Goal: Task Accomplishment & Management: Use online tool/utility

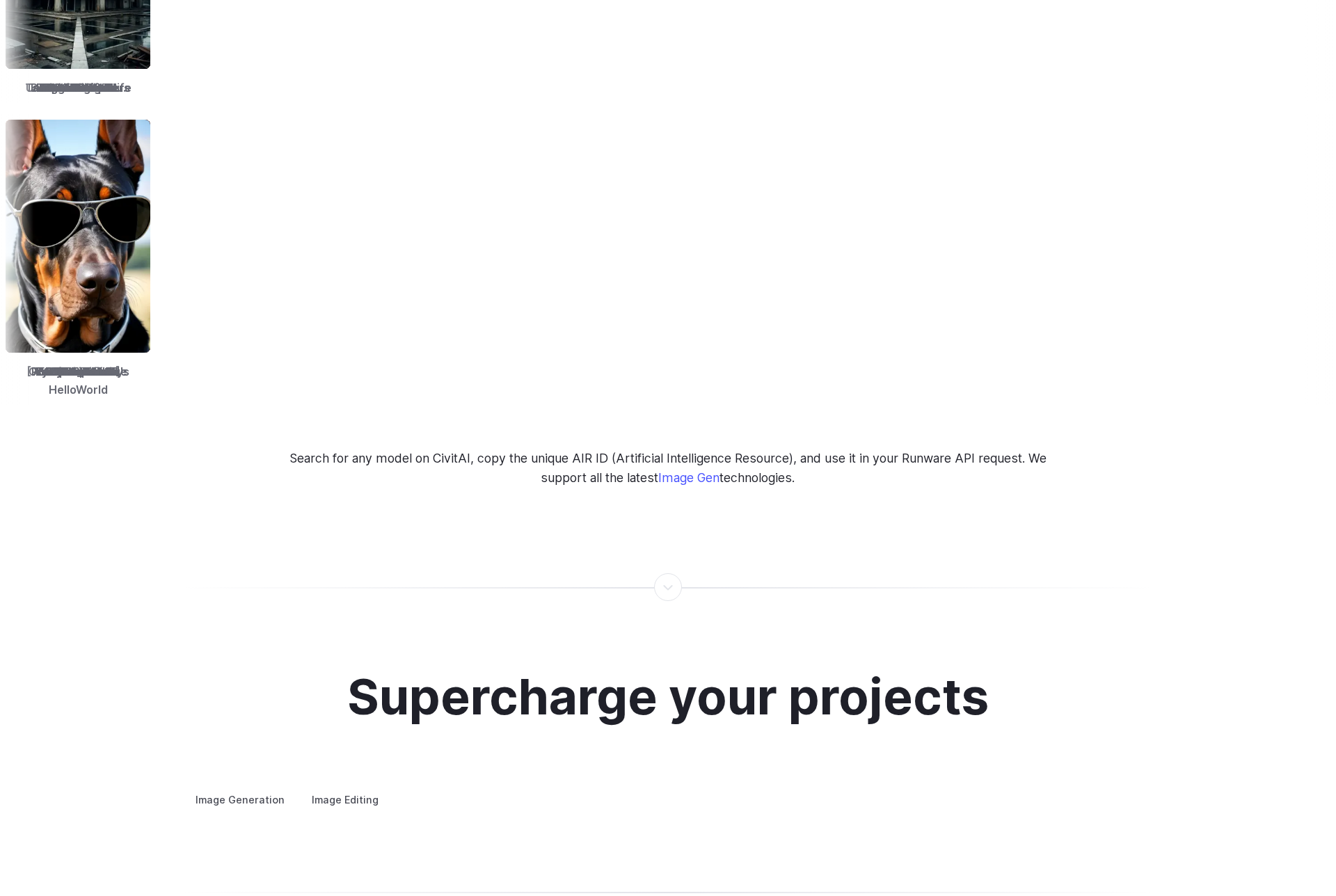
scroll to position [2365, 0]
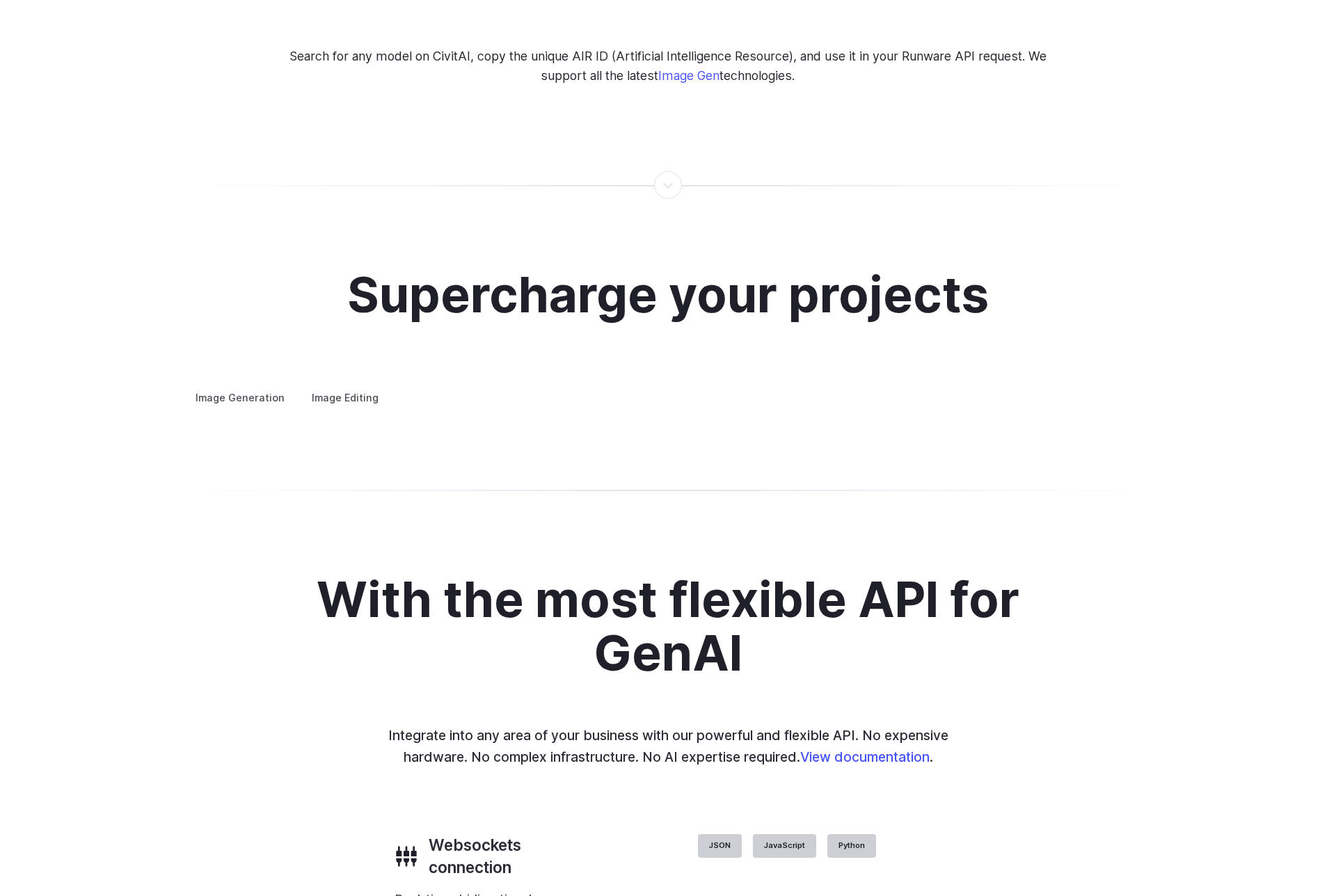
click at [0, 0] on h3 "Concept design" at bounding box center [0, 0] width 0 height 0
click at [0, 0] on h3 "Creative styling" at bounding box center [0, 0] width 0 height 0
click at [0, 0] on h3 "Architecture" at bounding box center [0, 0] width 0 height 0
click at [0, 0] on h3 "Product design" at bounding box center [0, 0] width 0 height 0
click at [0, 0] on h3 "Personalized assets" at bounding box center [0, 0] width 0 height 0
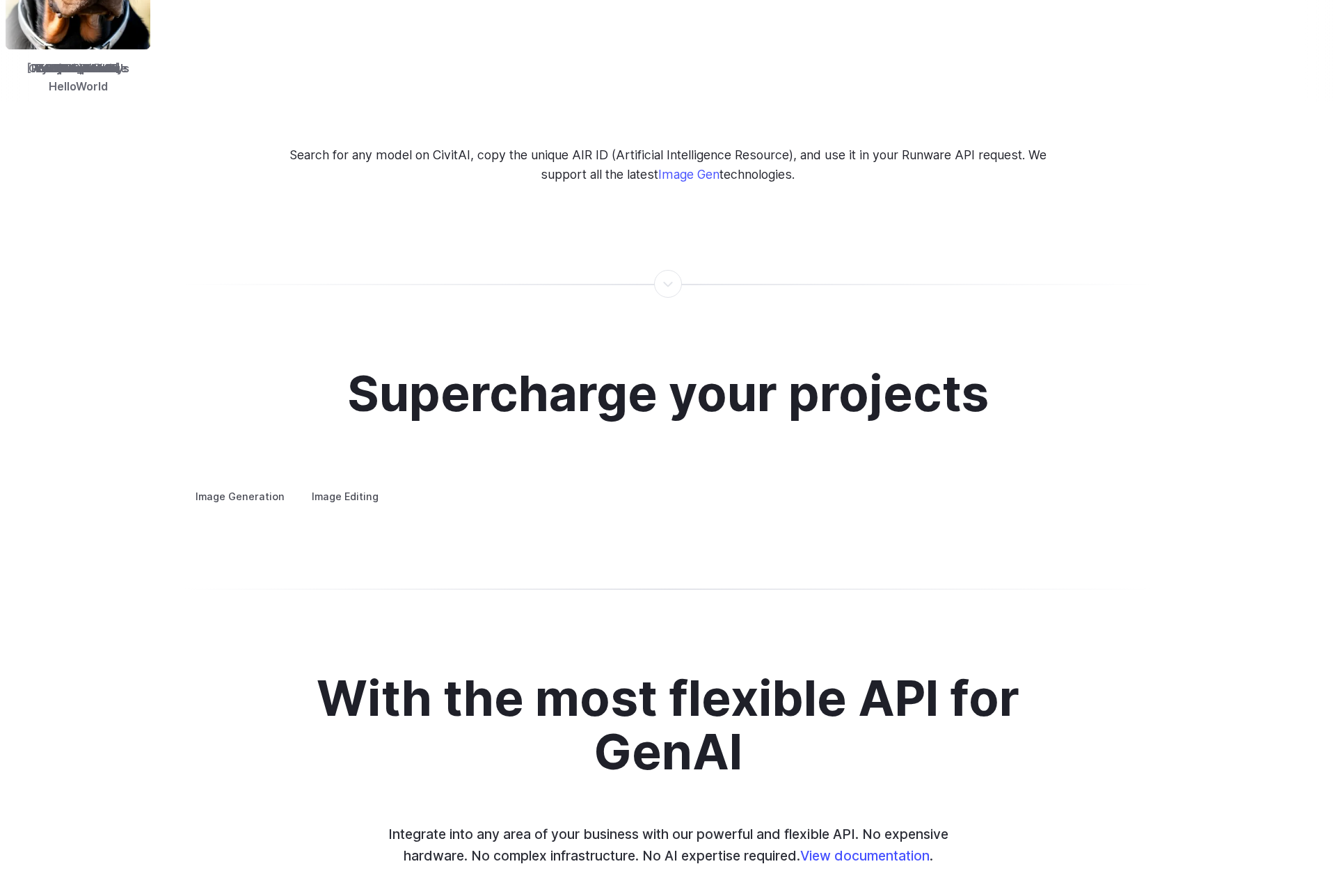
scroll to position [2157, 0]
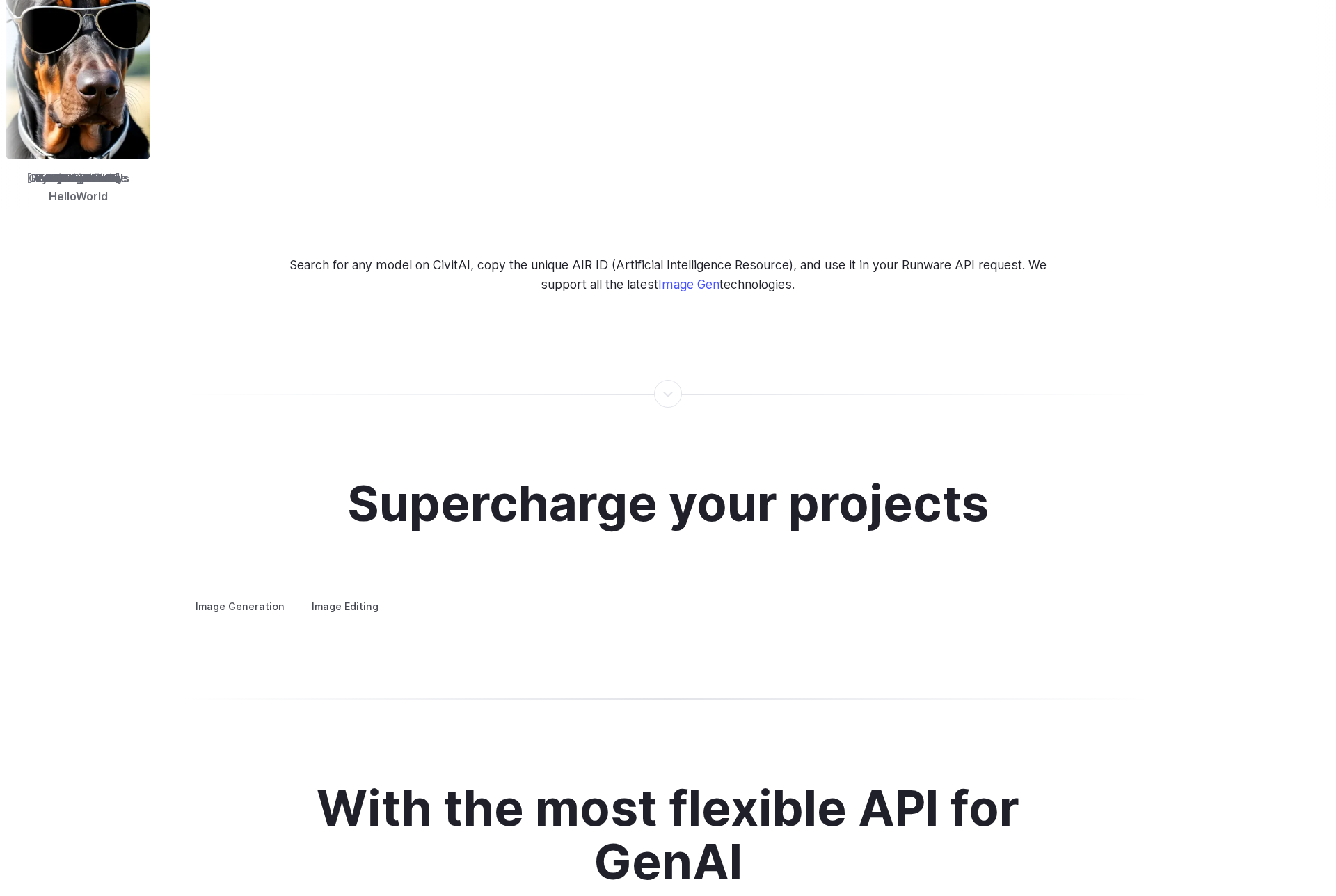
click at [333, 594] on label "Image Editing" at bounding box center [345, 606] width 90 height 24
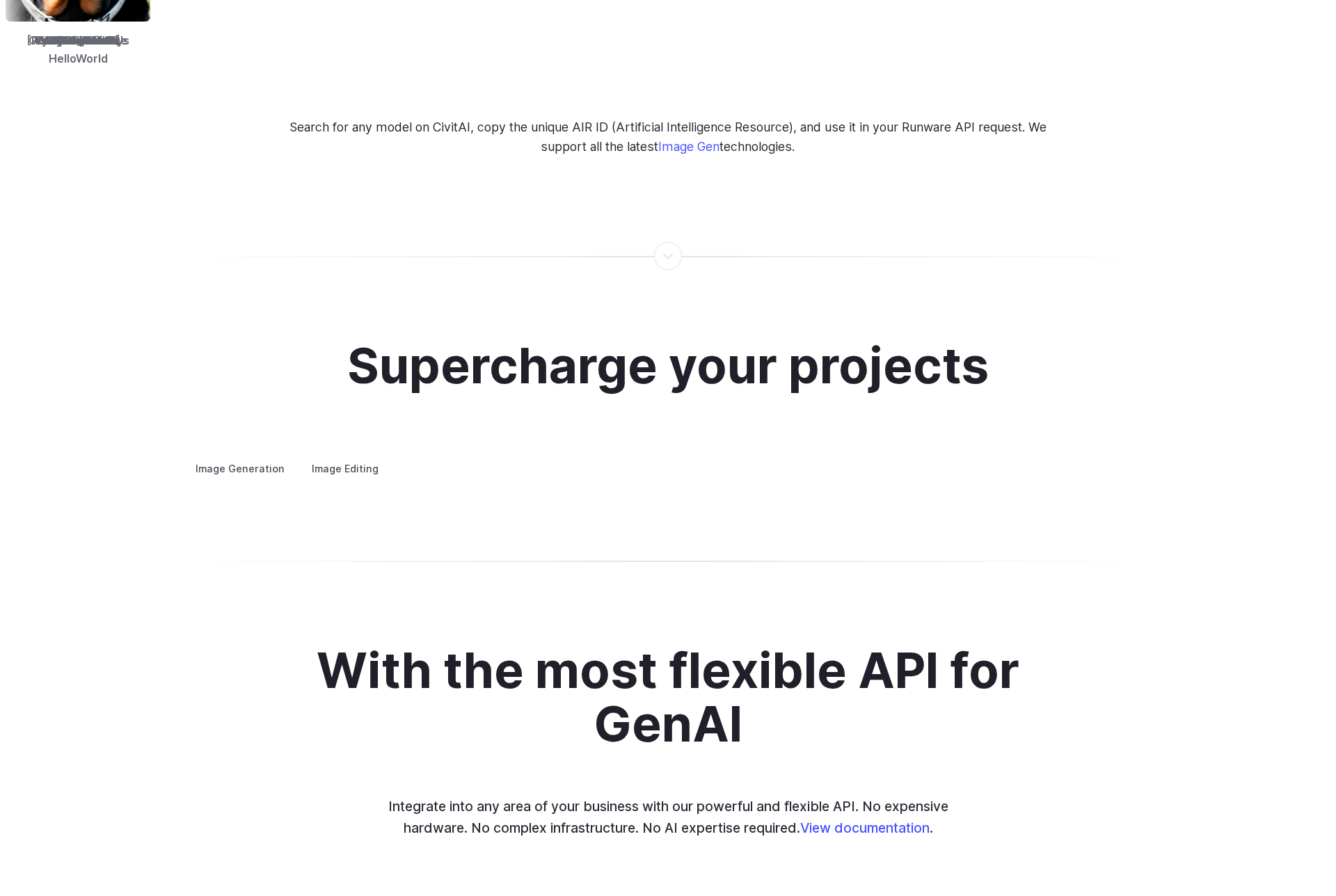
scroll to position [2296, 0]
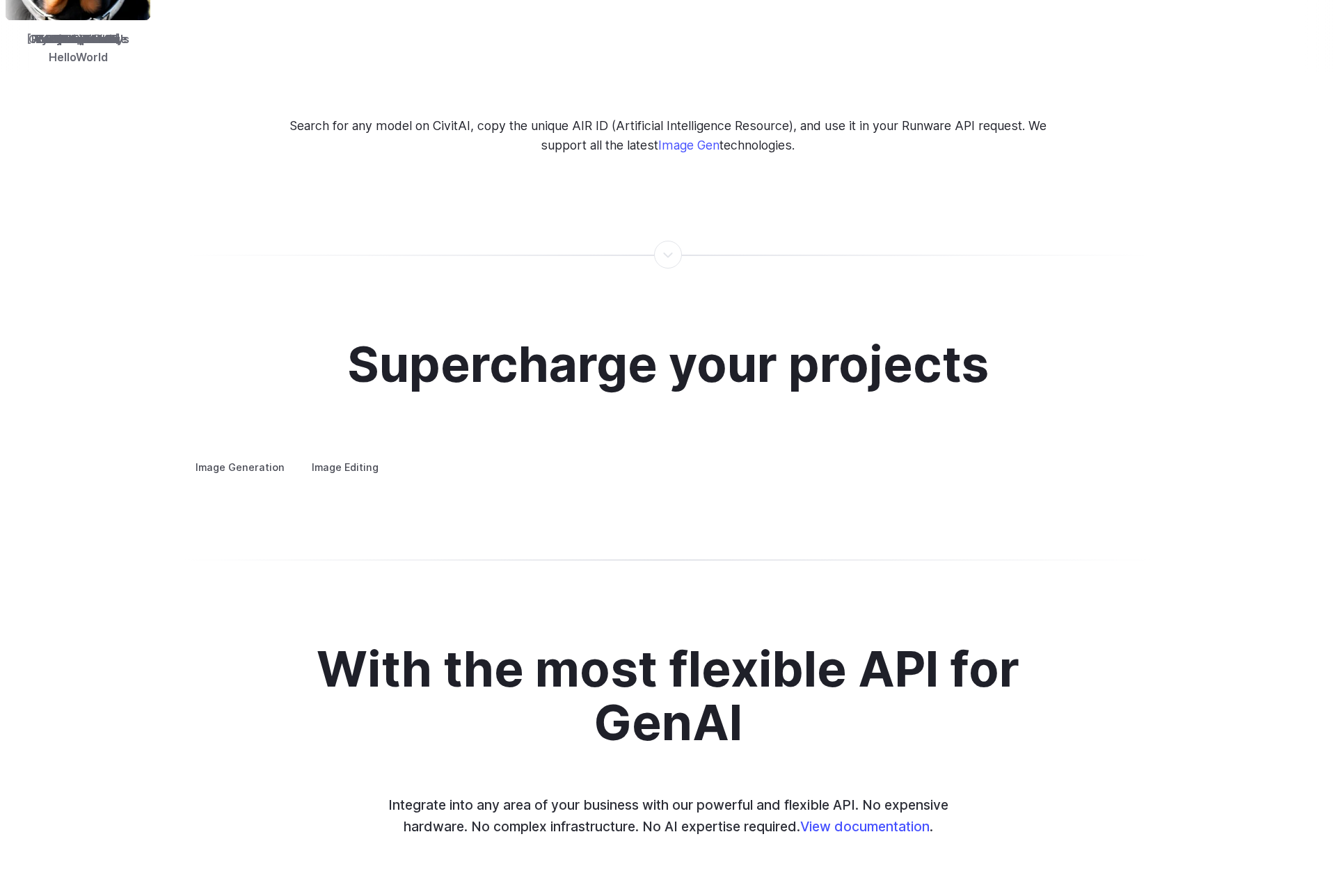
click at [0, 0] on details "Upscaling Enhance image resolution and quality, making low-resolution photos sh…" at bounding box center [0, 0] width 0 height 0
click at [0, 0] on summary "Upscaling" at bounding box center [0, 0] width 0 height 0
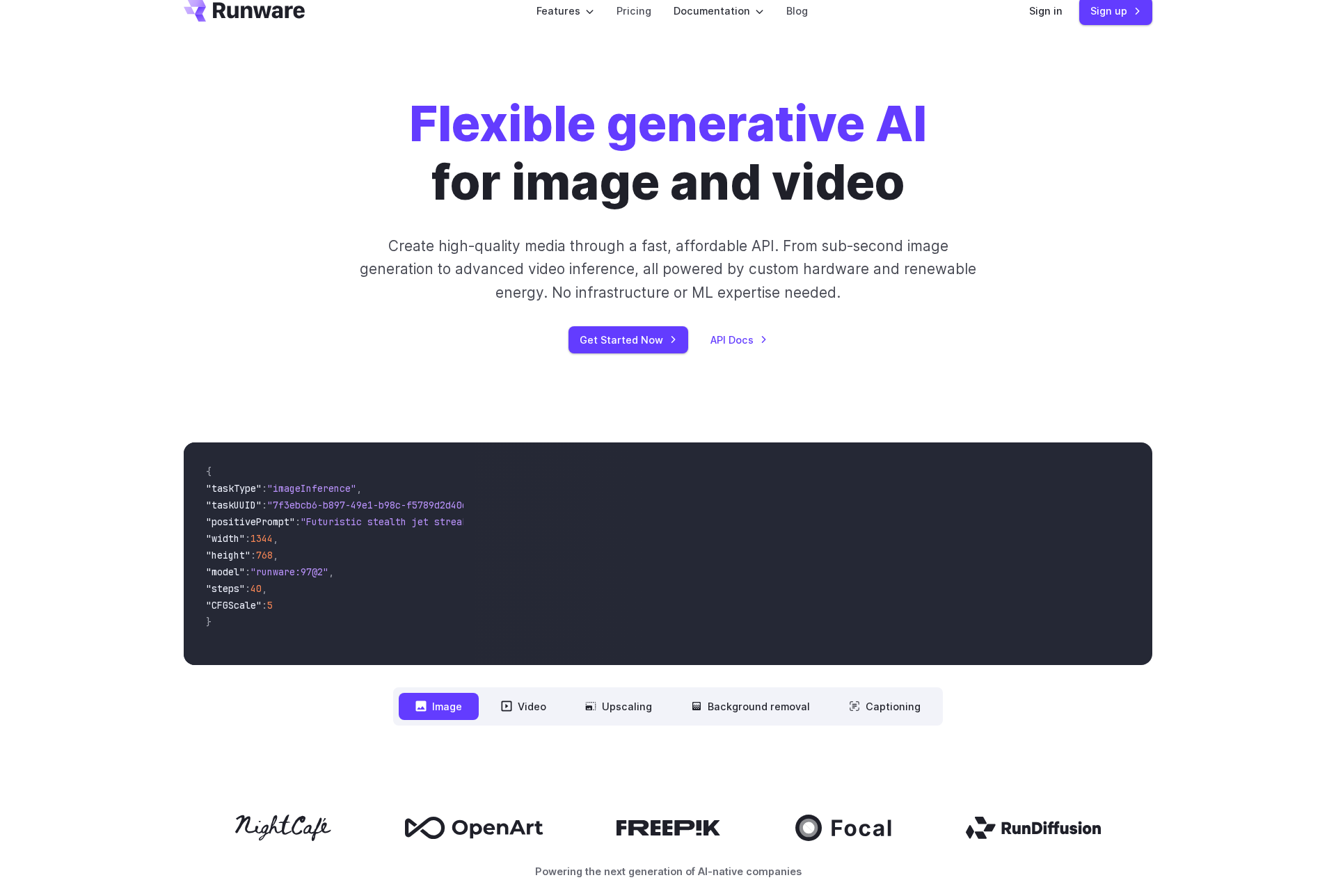
scroll to position [0, 0]
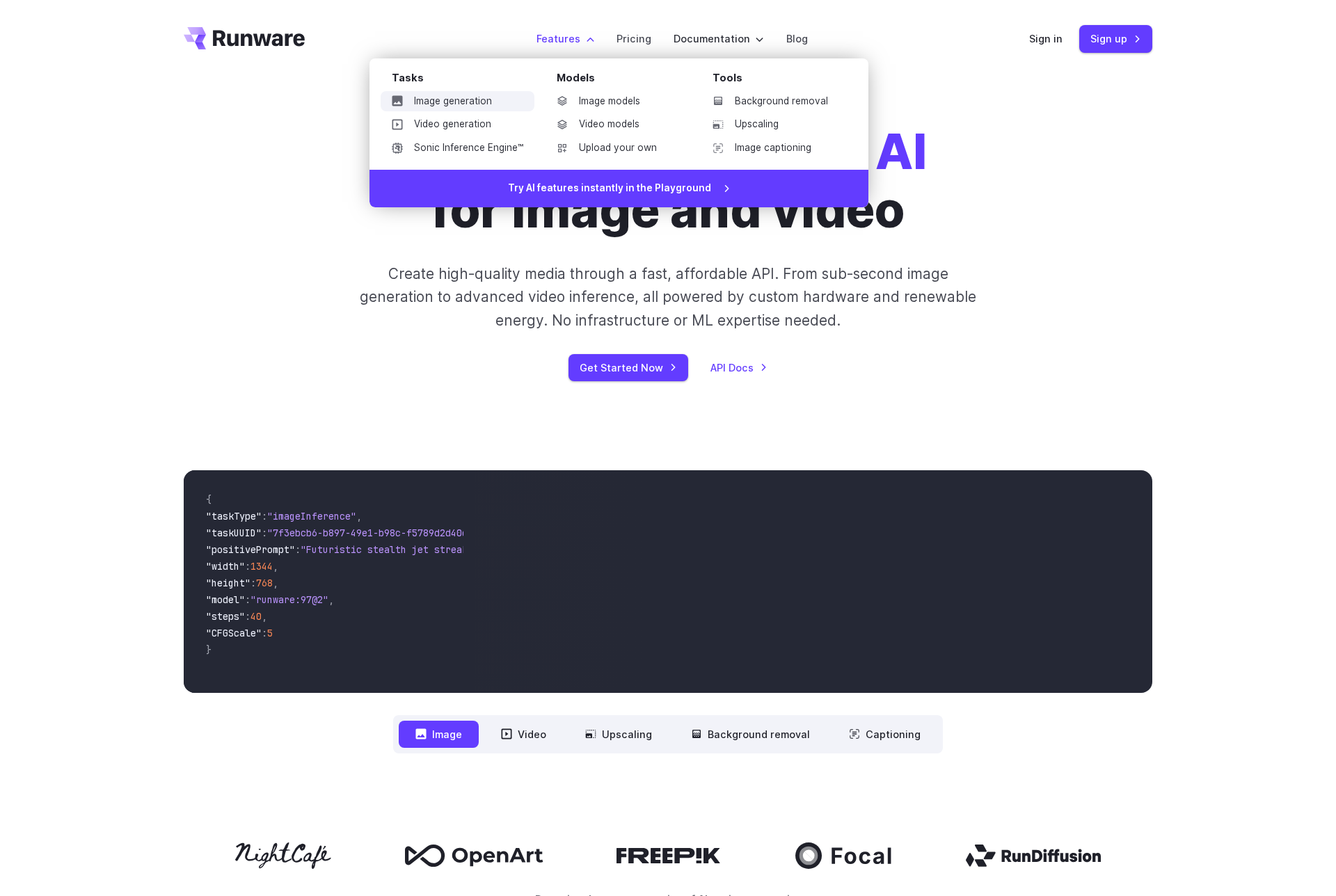
click at [493, 102] on link "Image generation" at bounding box center [457, 101] width 154 height 21
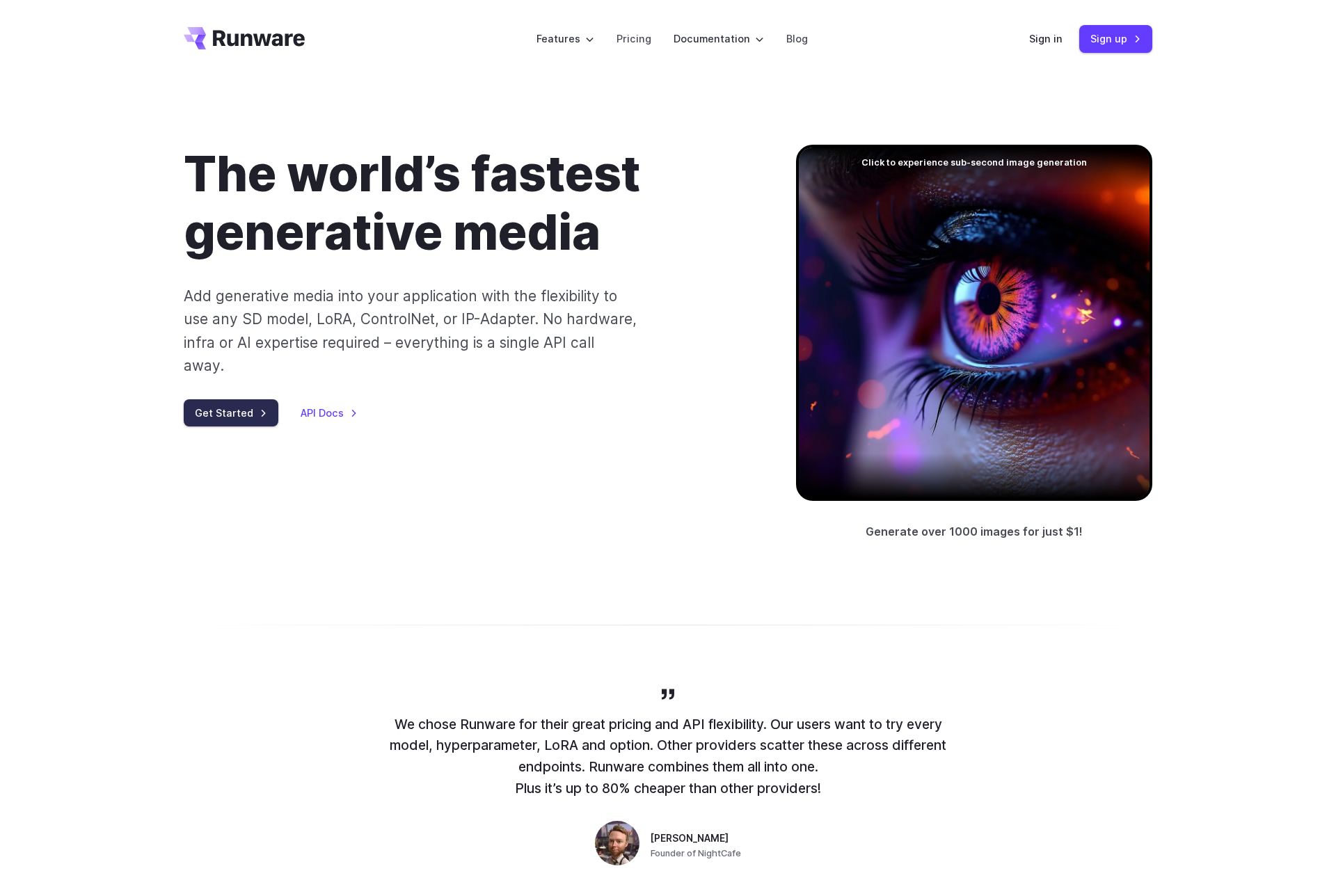
click at [238, 399] on link "Get Started" at bounding box center [231, 413] width 95 height 27
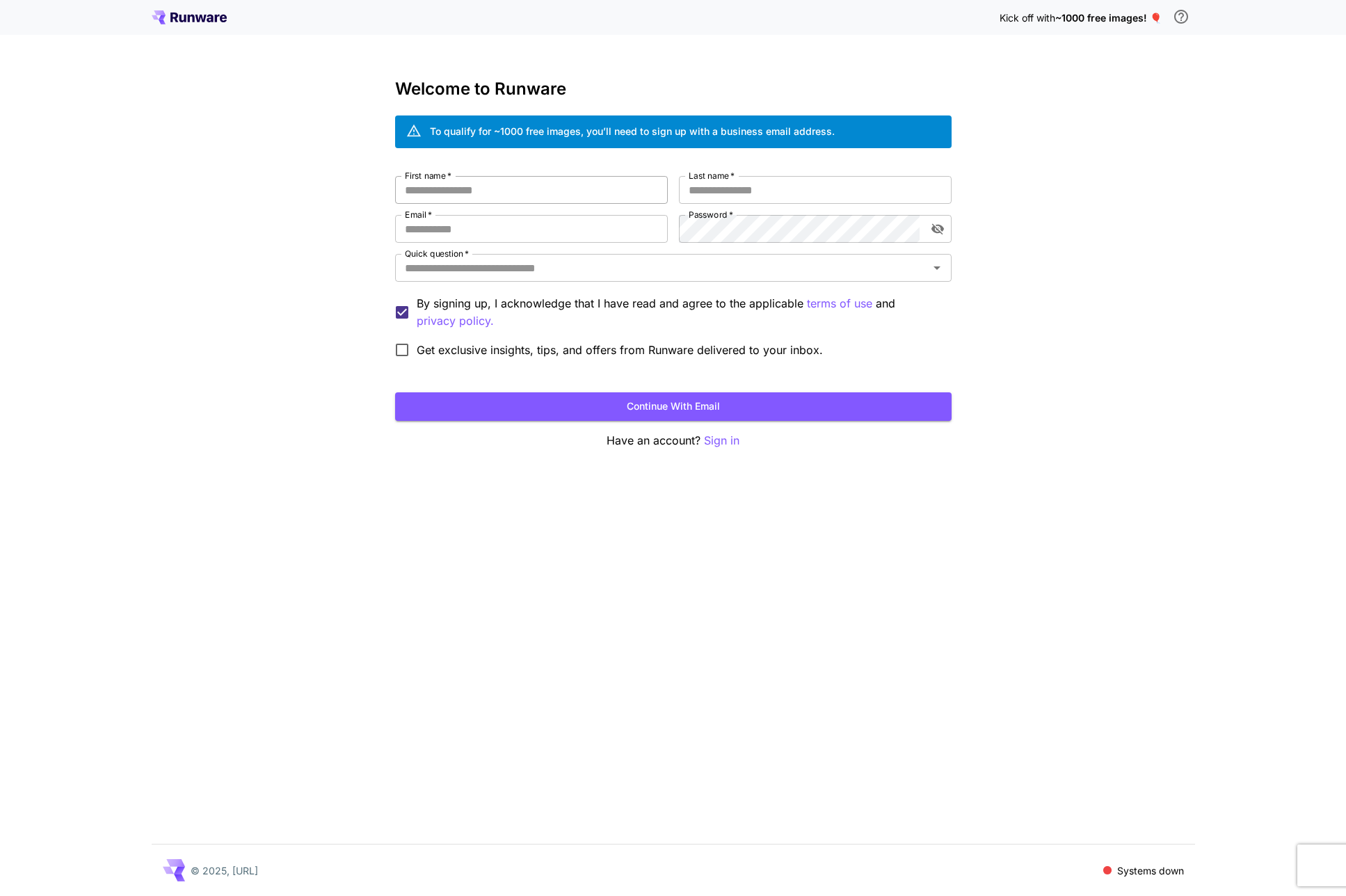
click at [434, 198] on input "First name   *" at bounding box center [531, 190] width 273 height 28
click at [474, 260] on input "Quick question   *" at bounding box center [662, 268] width 525 height 19
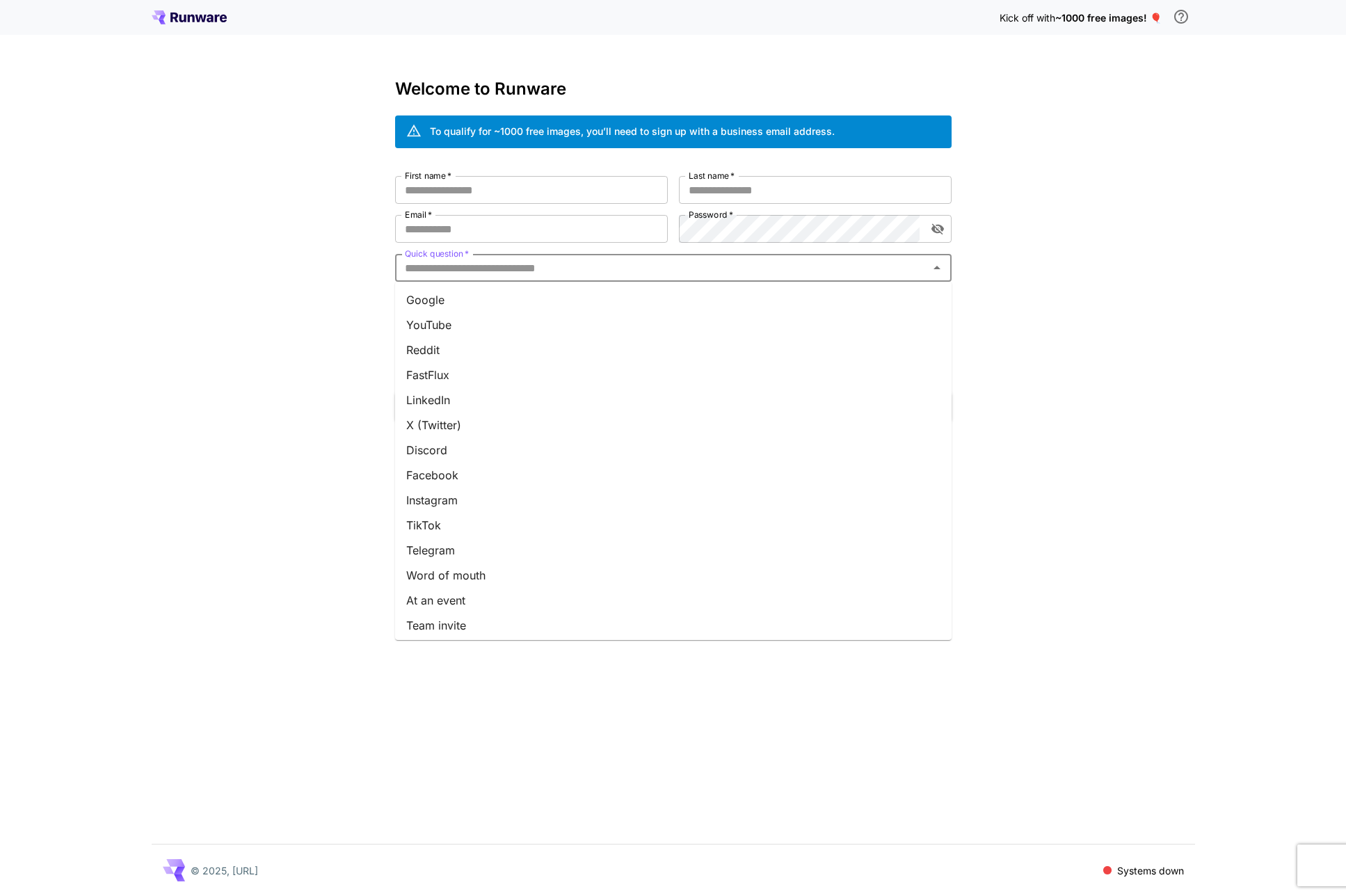
click at [466, 451] on li "Discord" at bounding box center [673, 450] width 556 height 25
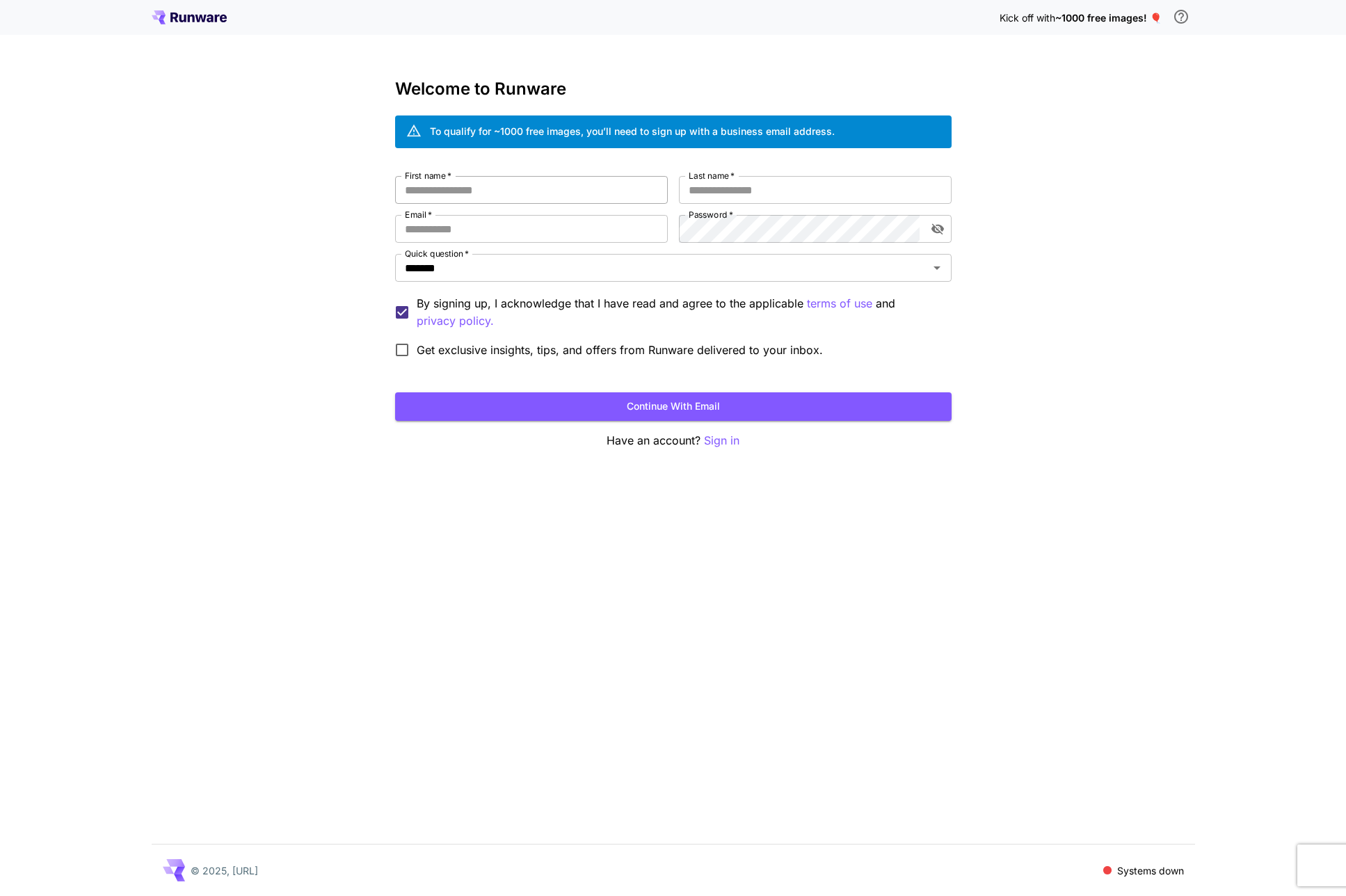
click at [479, 200] on input "First name   *" at bounding box center [531, 190] width 273 height 28
type input "*"
click at [719, 194] on input "Last name   *" at bounding box center [815, 190] width 273 height 28
type input "*"
click at [595, 232] on input "Email   *" at bounding box center [531, 229] width 273 height 28
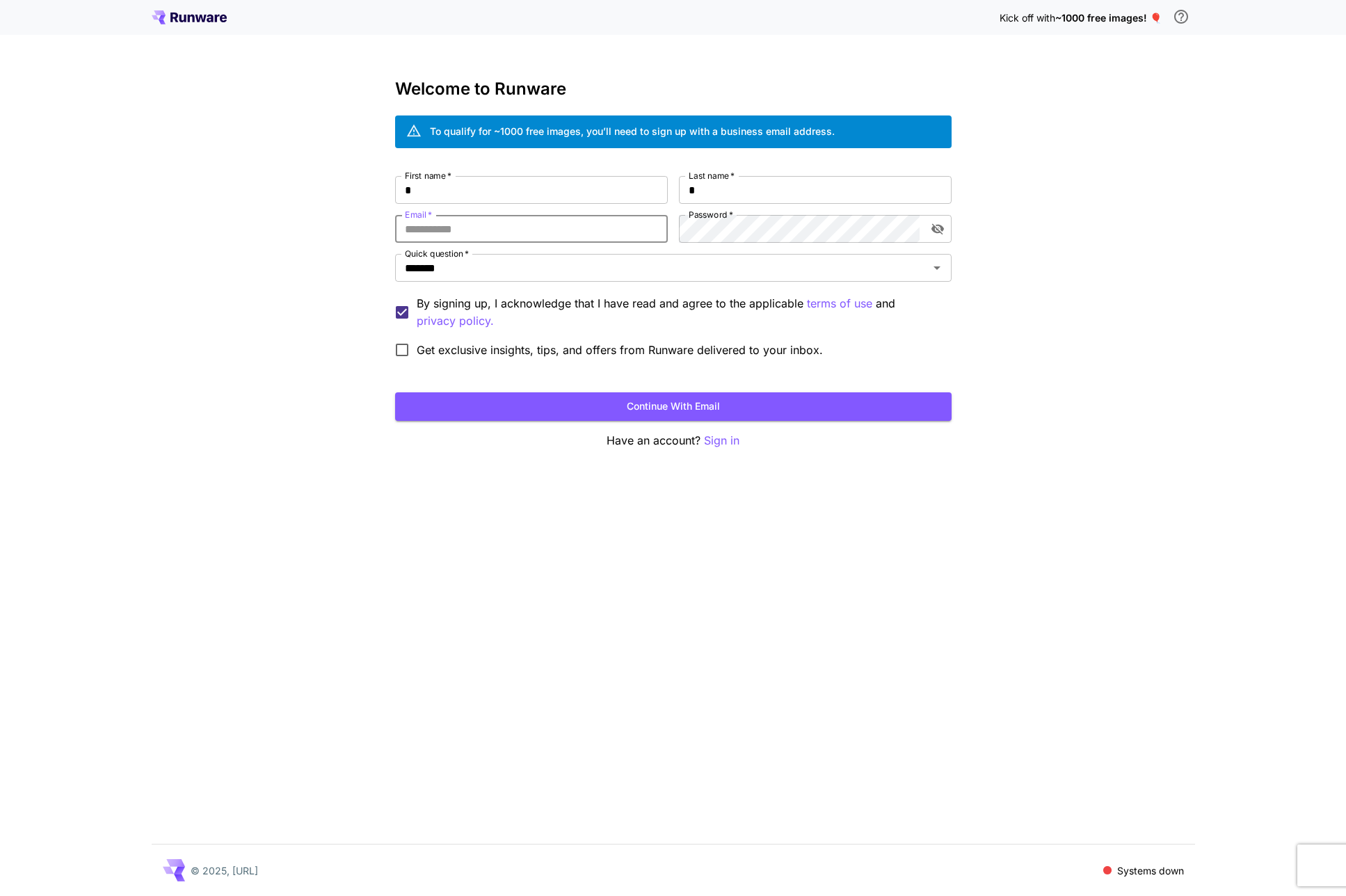
type input "**********"
click at [559, 397] on button "Continue with email" at bounding box center [673, 406] width 556 height 28
click at [692, 402] on button "Continue with email" at bounding box center [673, 406] width 556 height 28
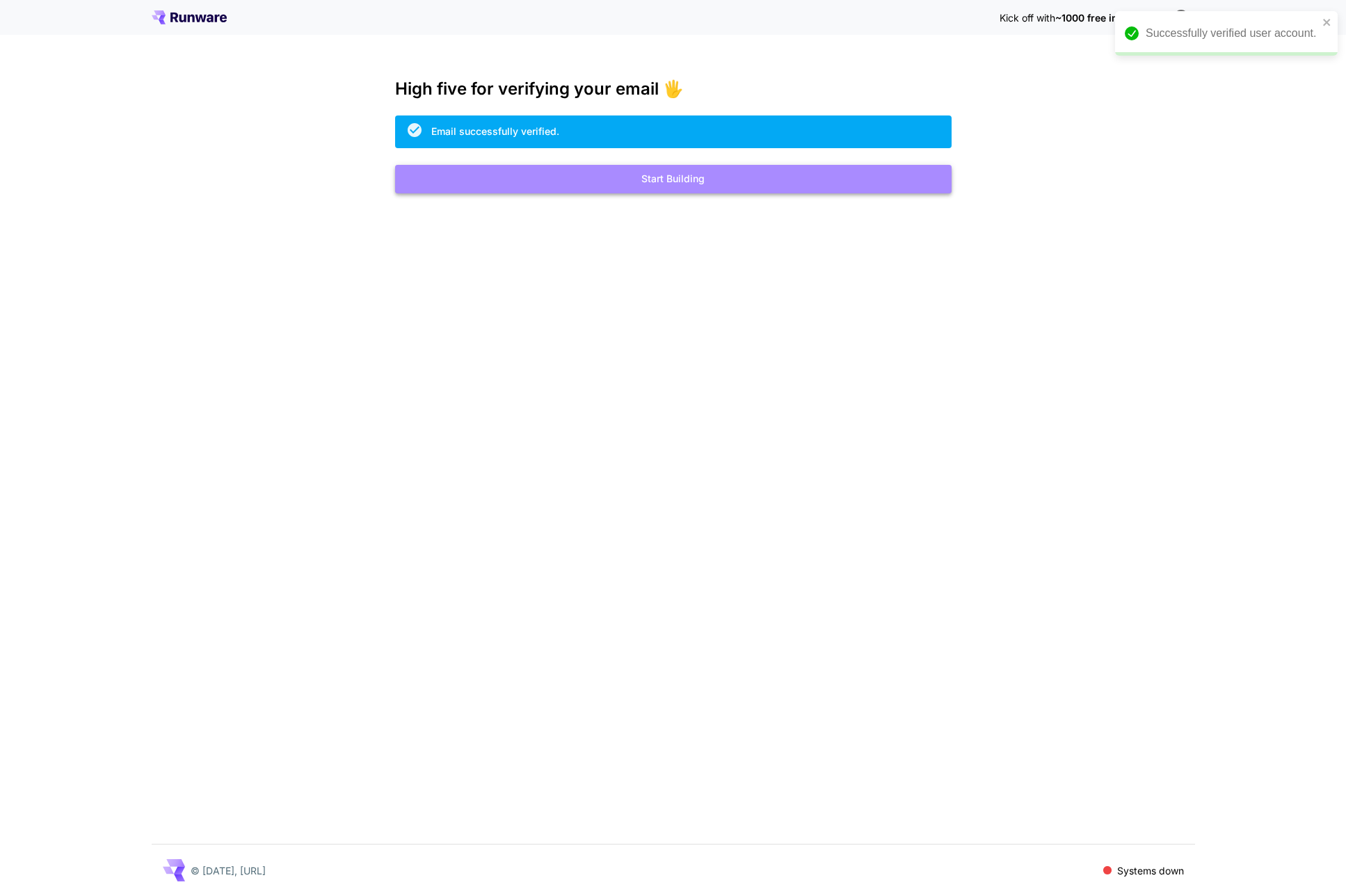
click at [632, 180] on button "Start Building" at bounding box center [673, 179] width 556 height 28
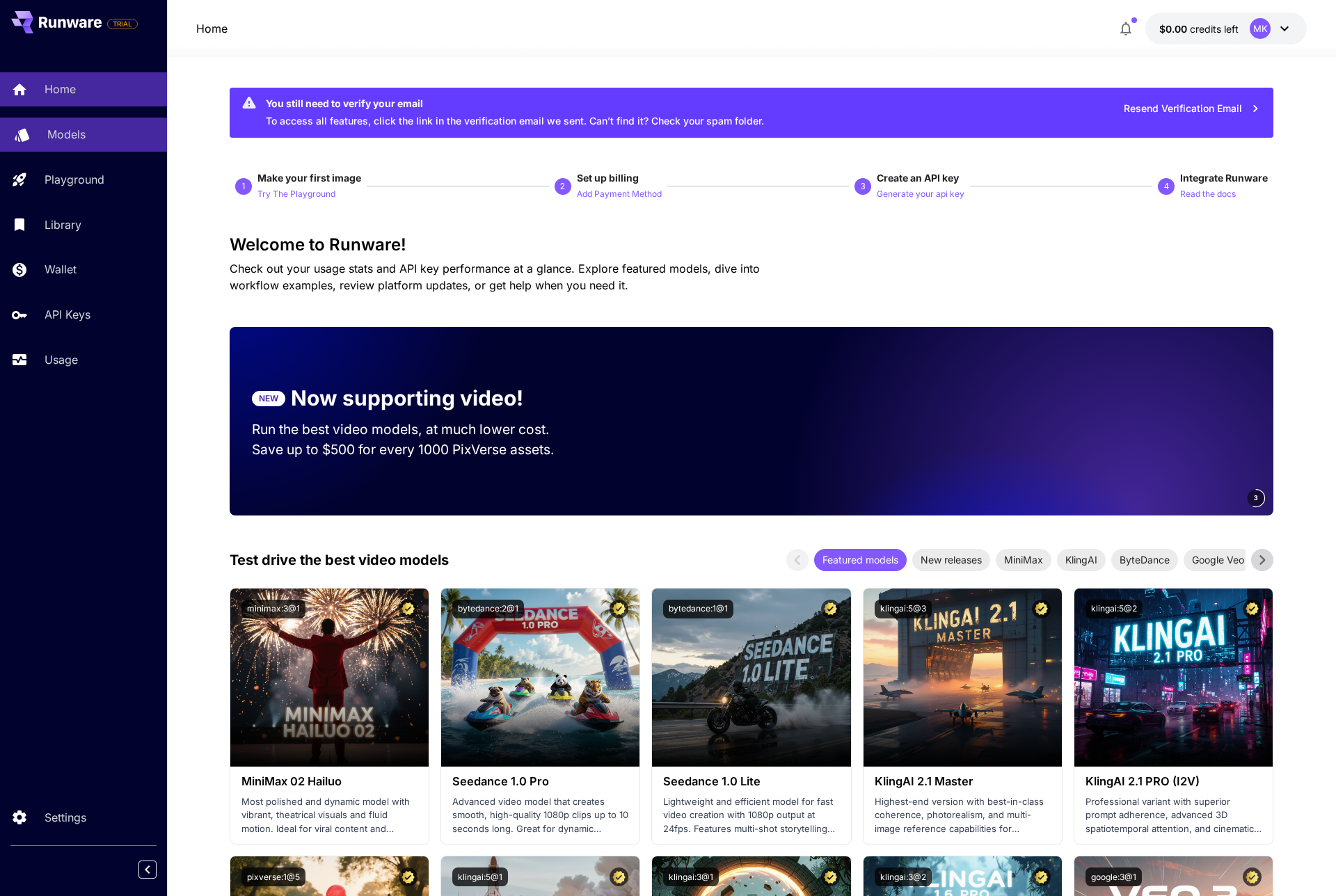
click at [64, 137] on p "Models" at bounding box center [67, 134] width 39 height 17
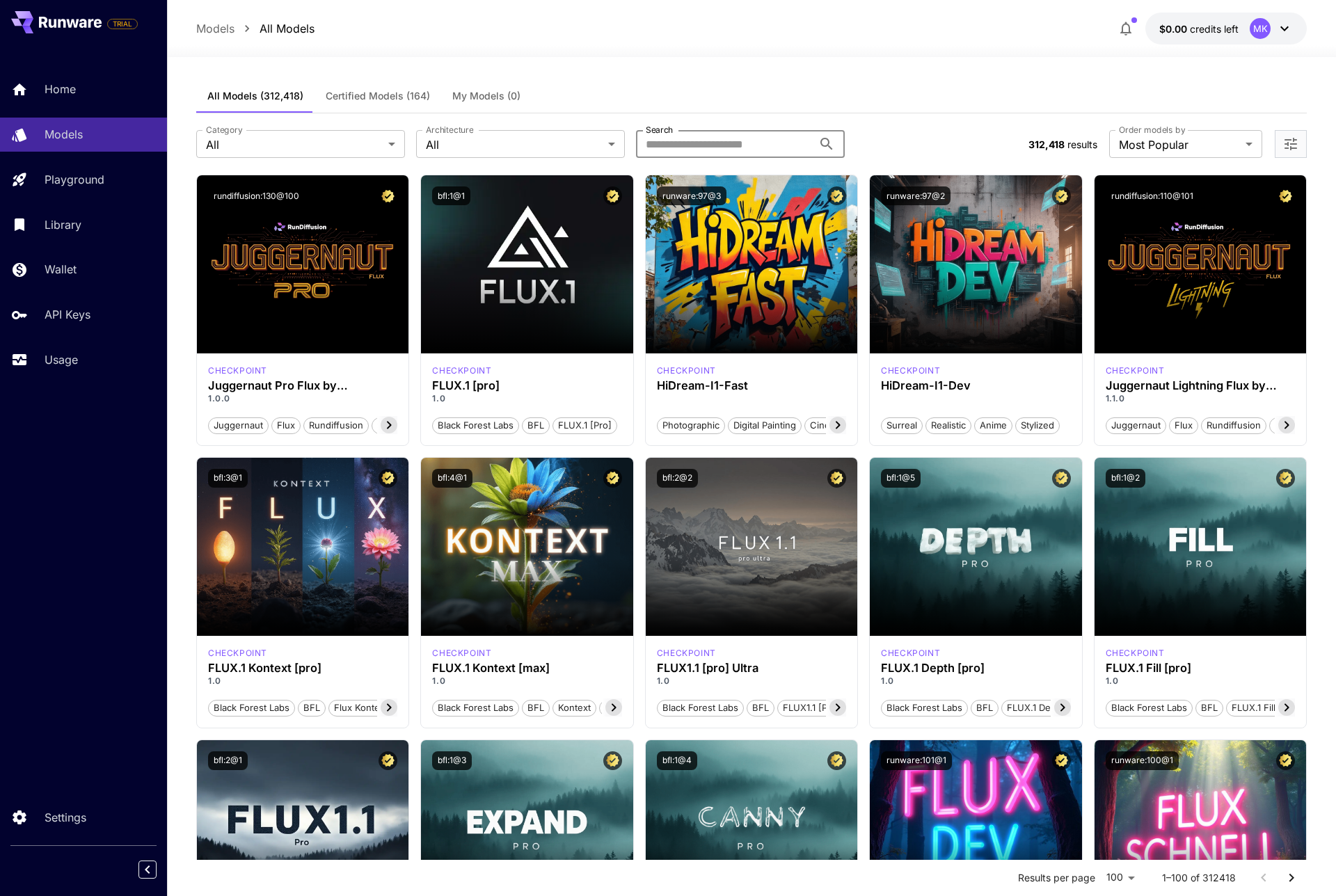
click at [742, 146] on input "Search" at bounding box center [725, 144] width 177 height 28
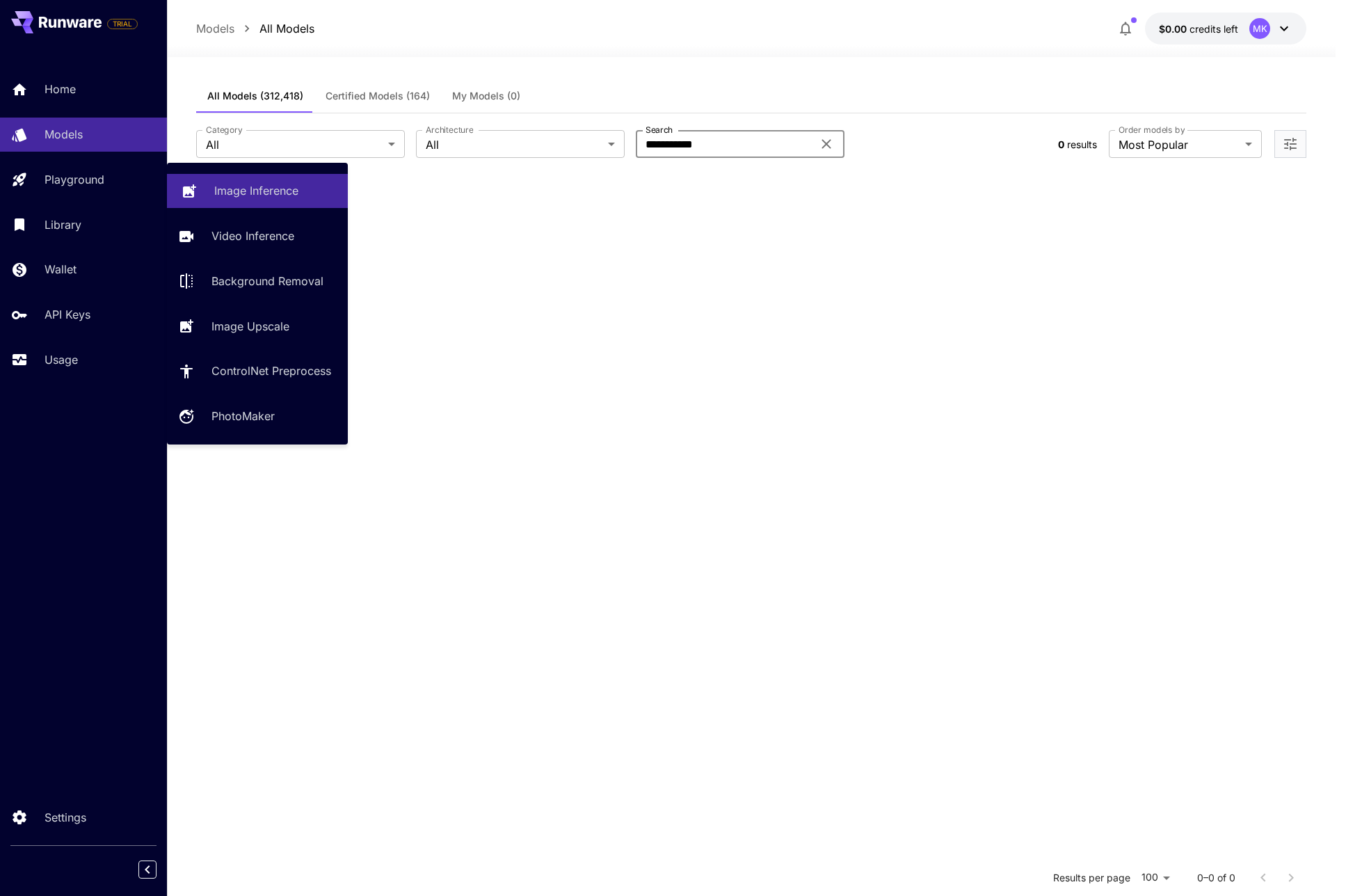
type input "**********"
click at [312, 184] on div "Image Inference" at bounding box center [275, 190] width 122 height 17
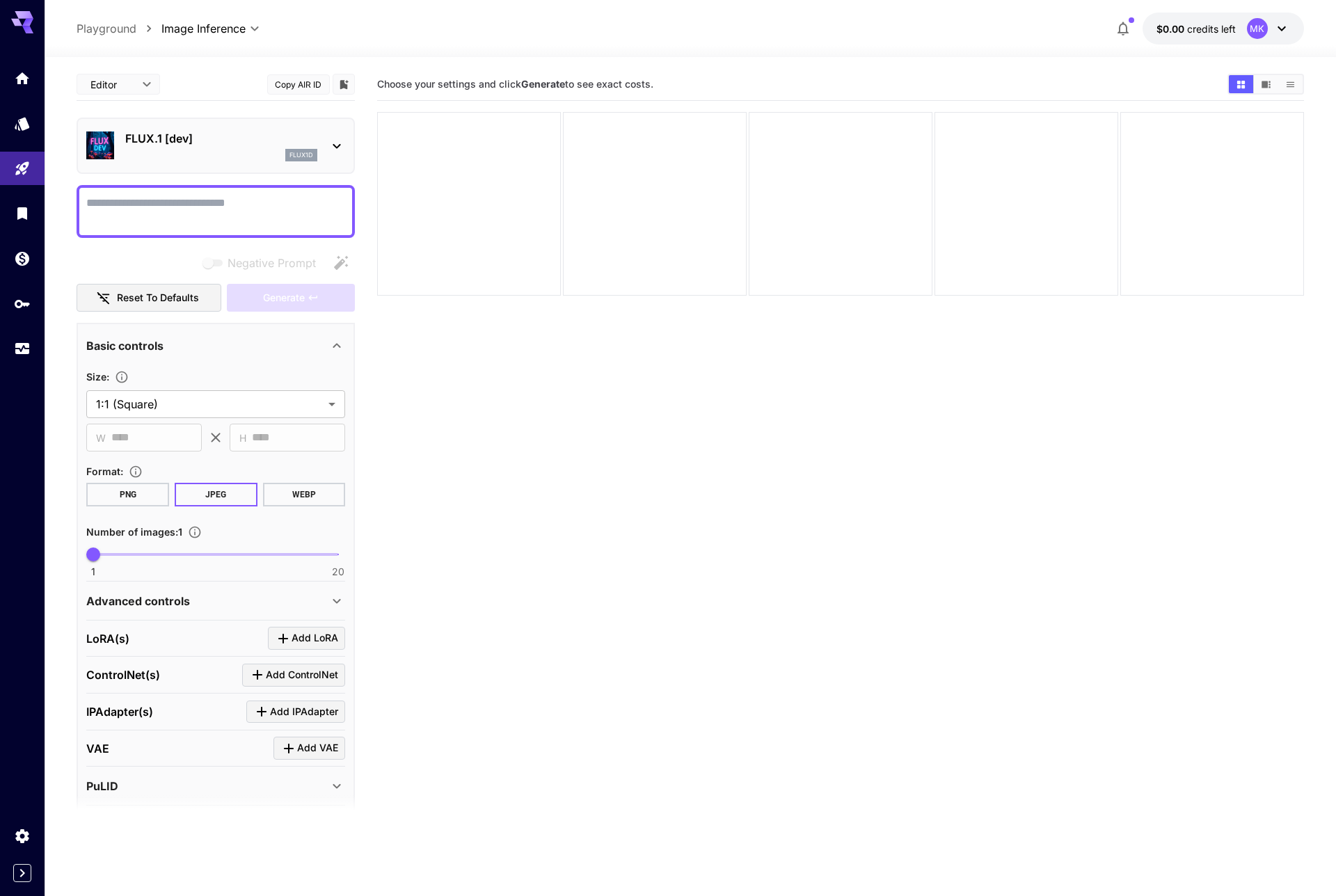
click at [222, 142] on p "FLUX.1 [dev]" at bounding box center [221, 138] width 192 height 17
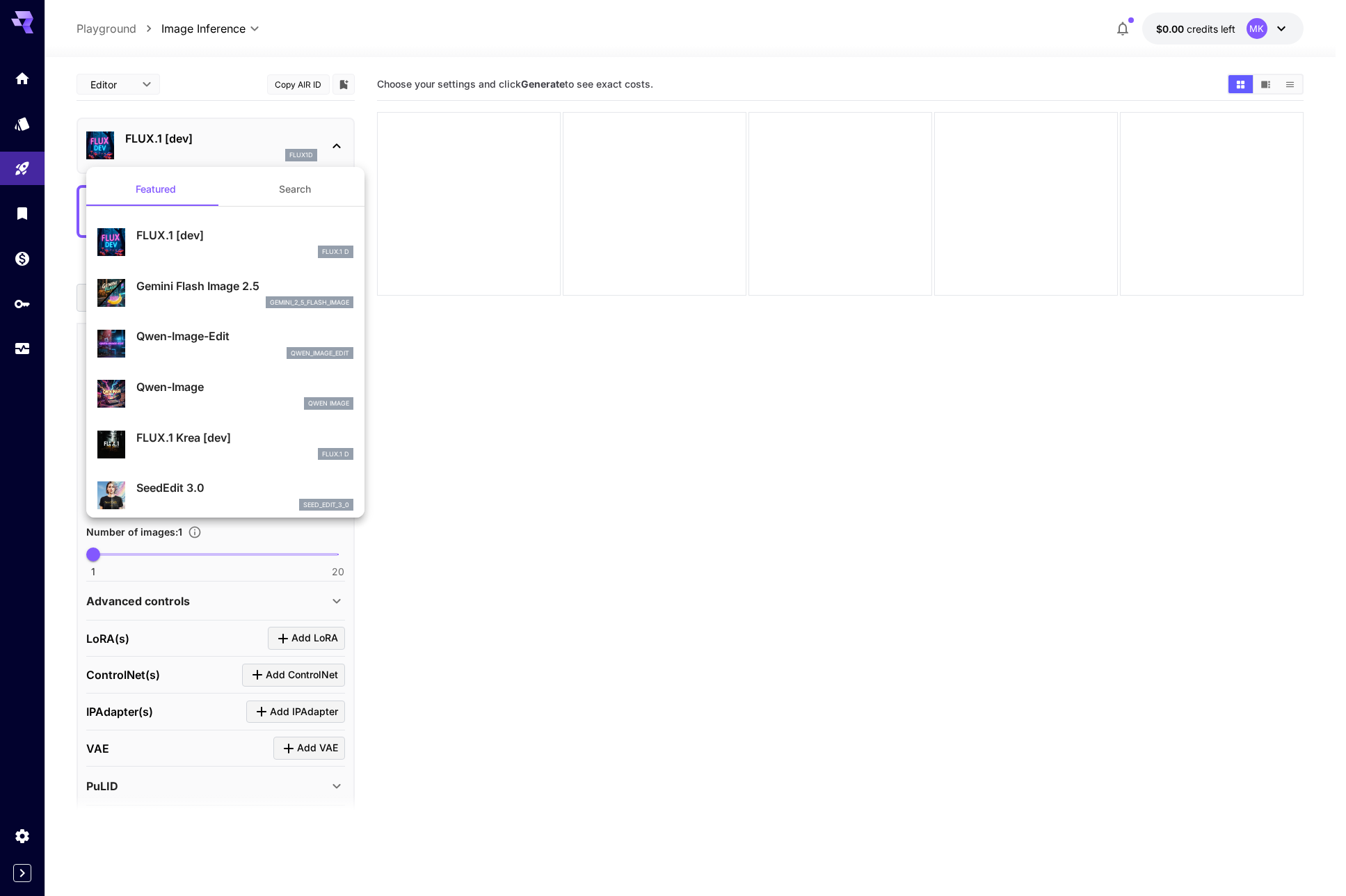
click at [287, 189] on button "Search" at bounding box center [295, 188] width 139 height 33
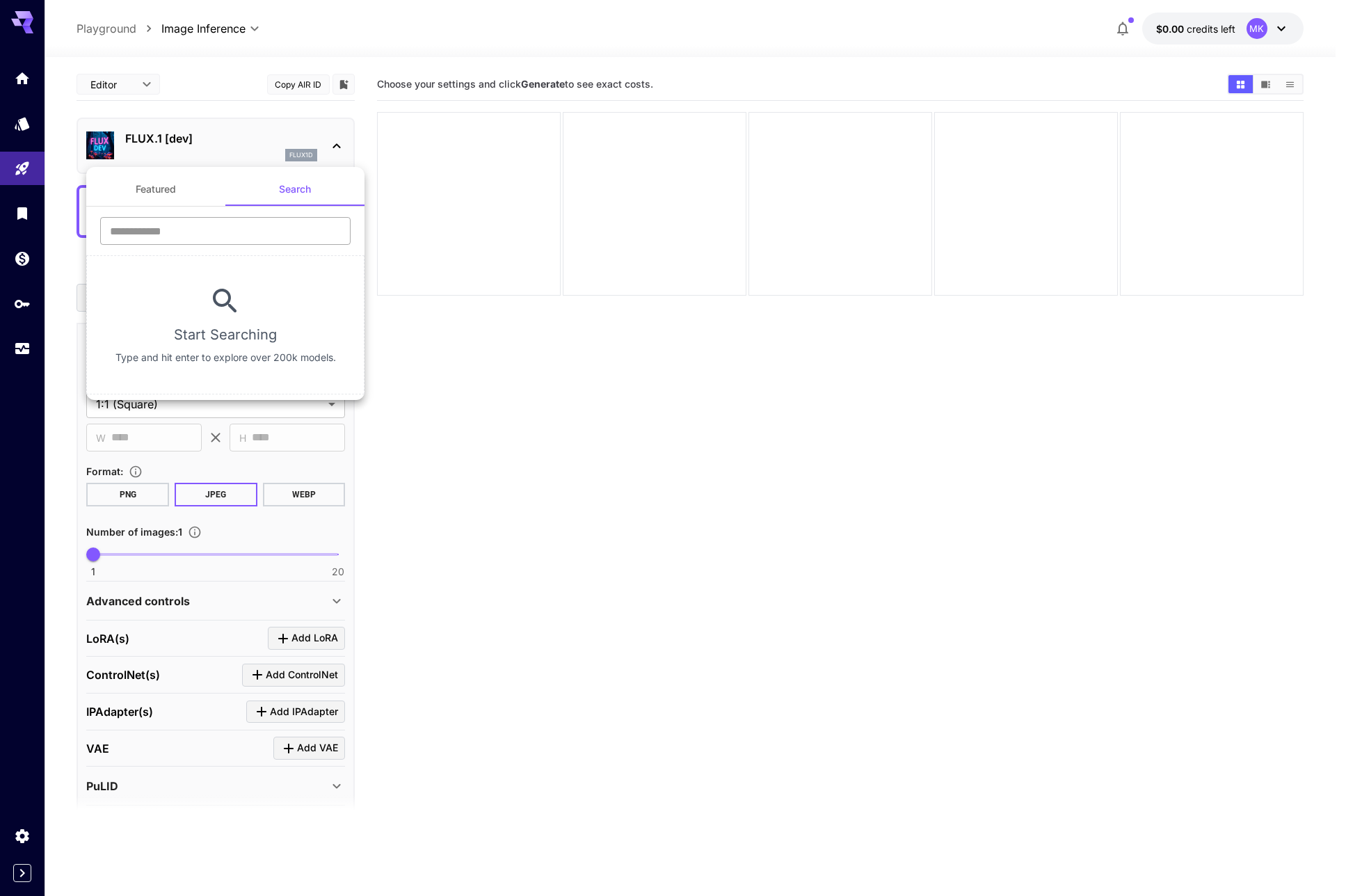
click at [252, 230] on input "text" at bounding box center [225, 231] width 250 height 28
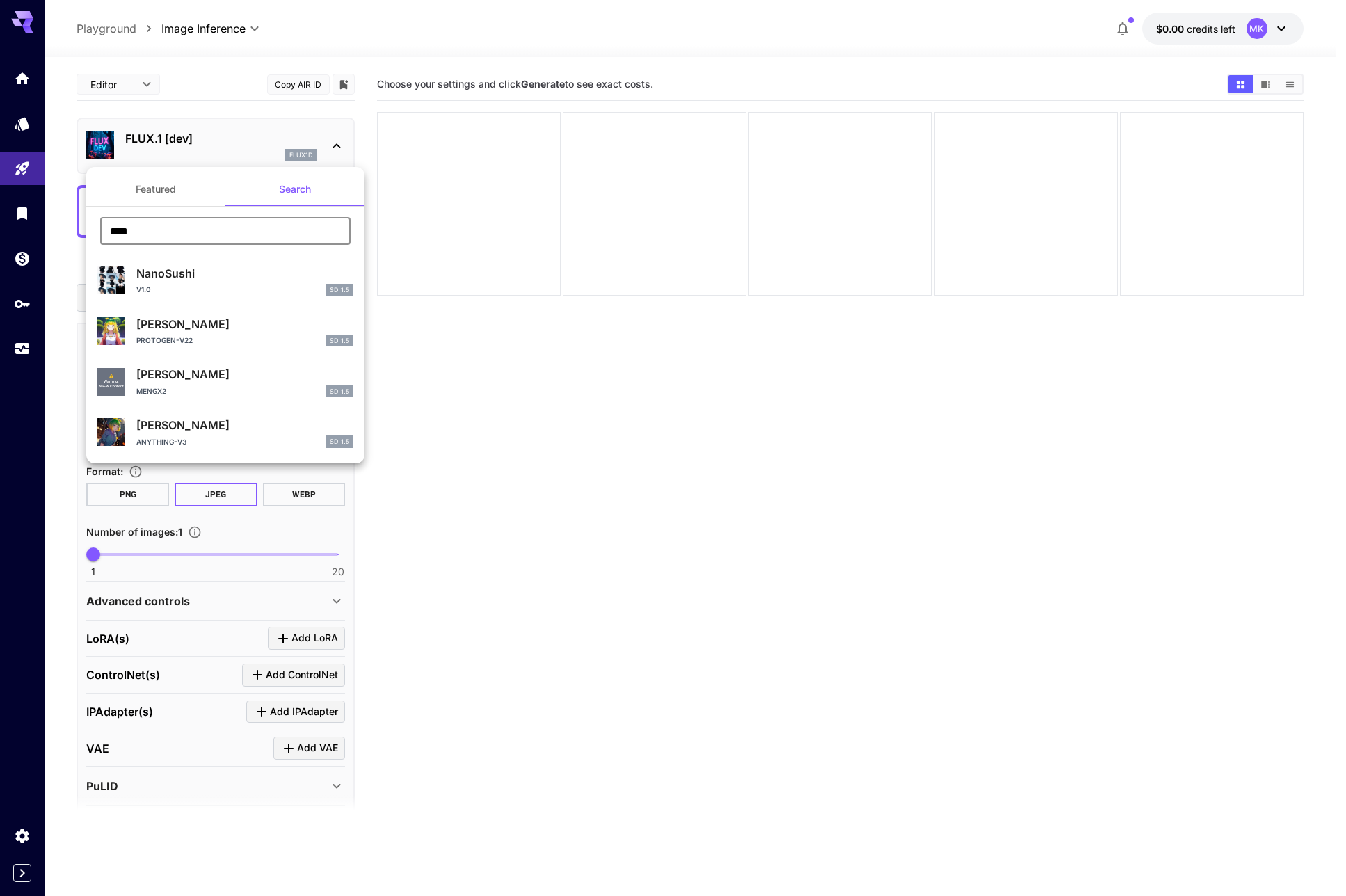
type input "****"
click at [42, 285] on div at bounding box center [673, 448] width 1346 height 896
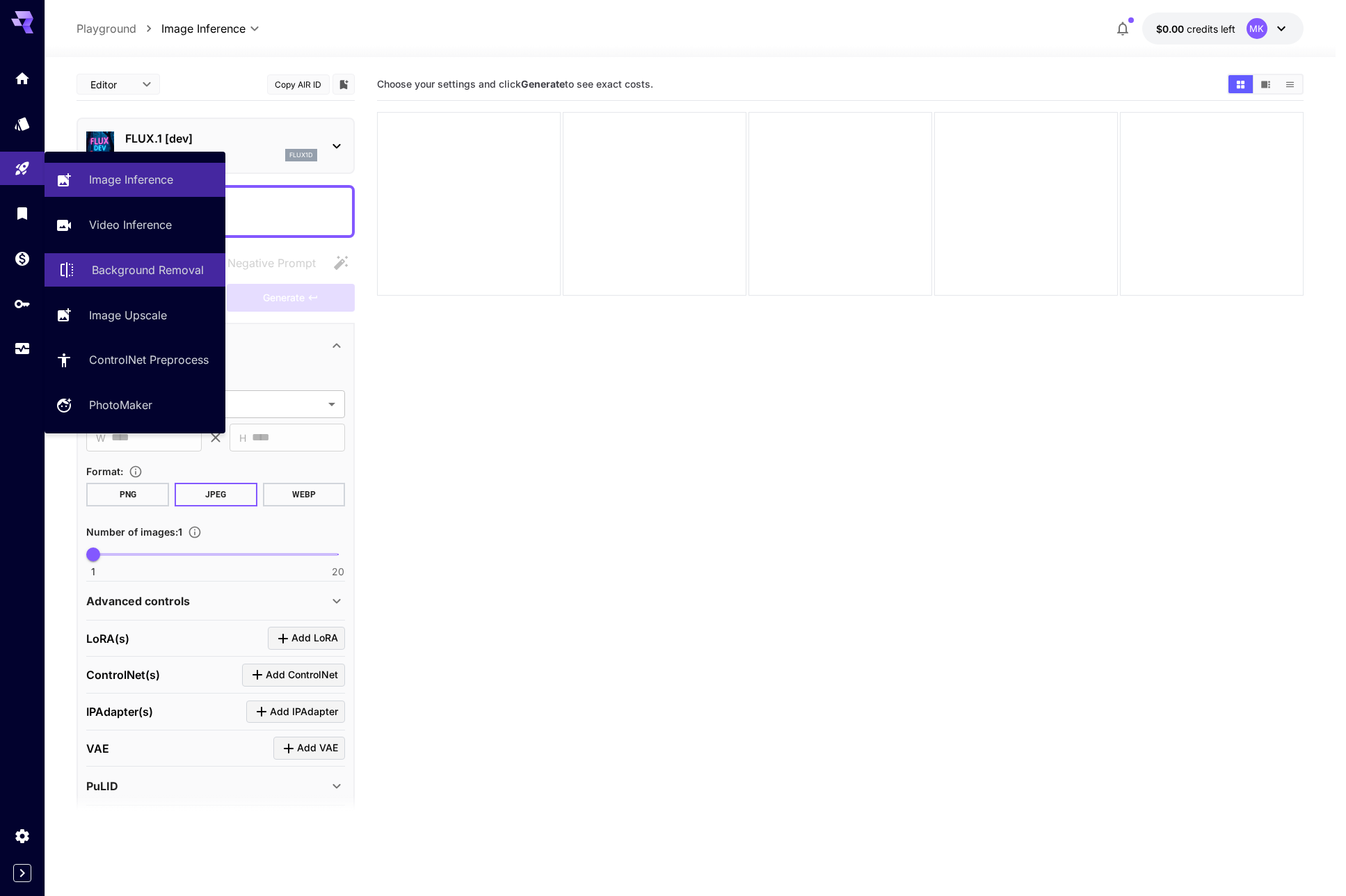
click at [136, 263] on p "Background Removal" at bounding box center [147, 270] width 112 height 17
type input "**********"
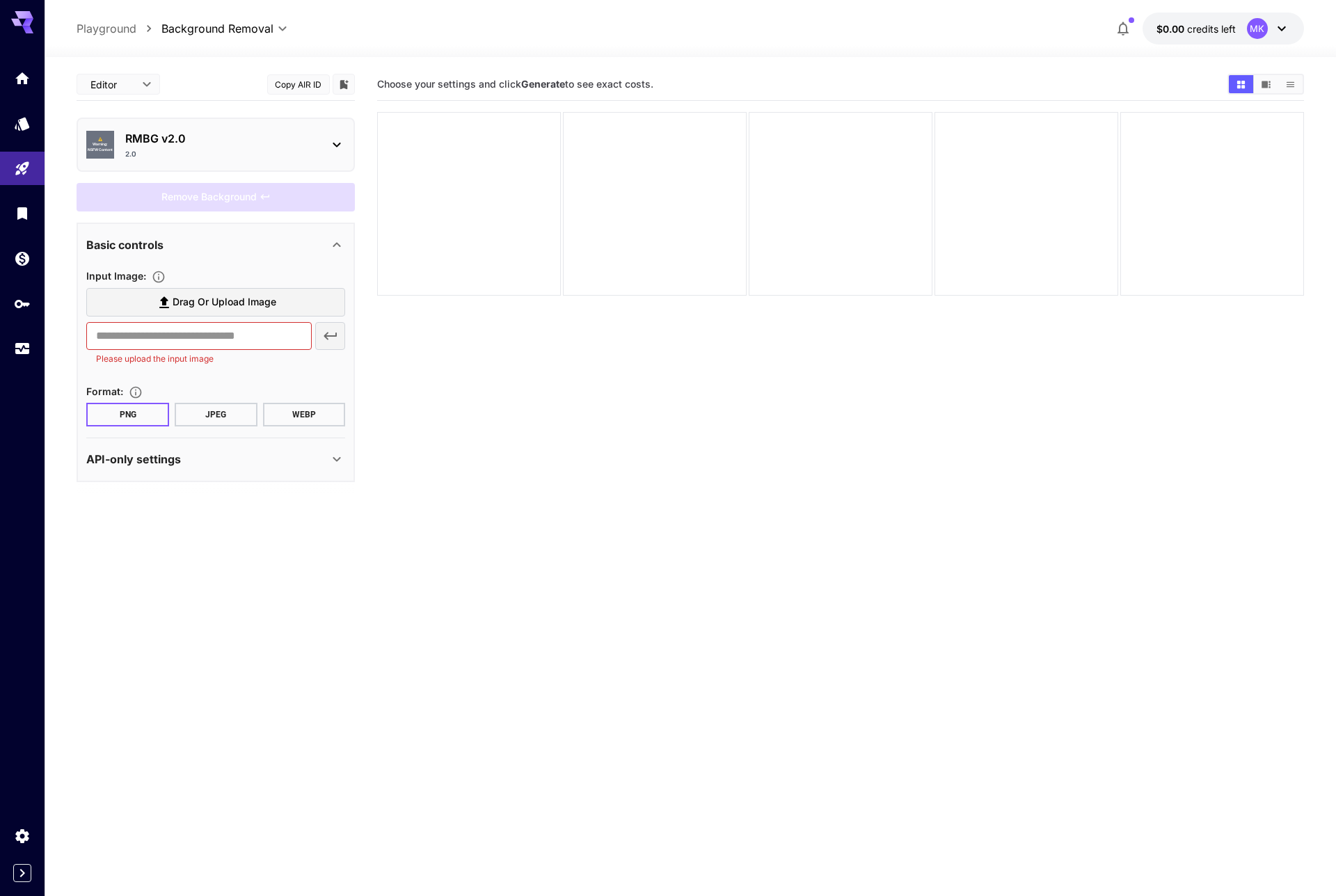
click at [182, 148] on div "RMBG v2.0 2.0" at bounding box center [221, 145] width 192 height 29
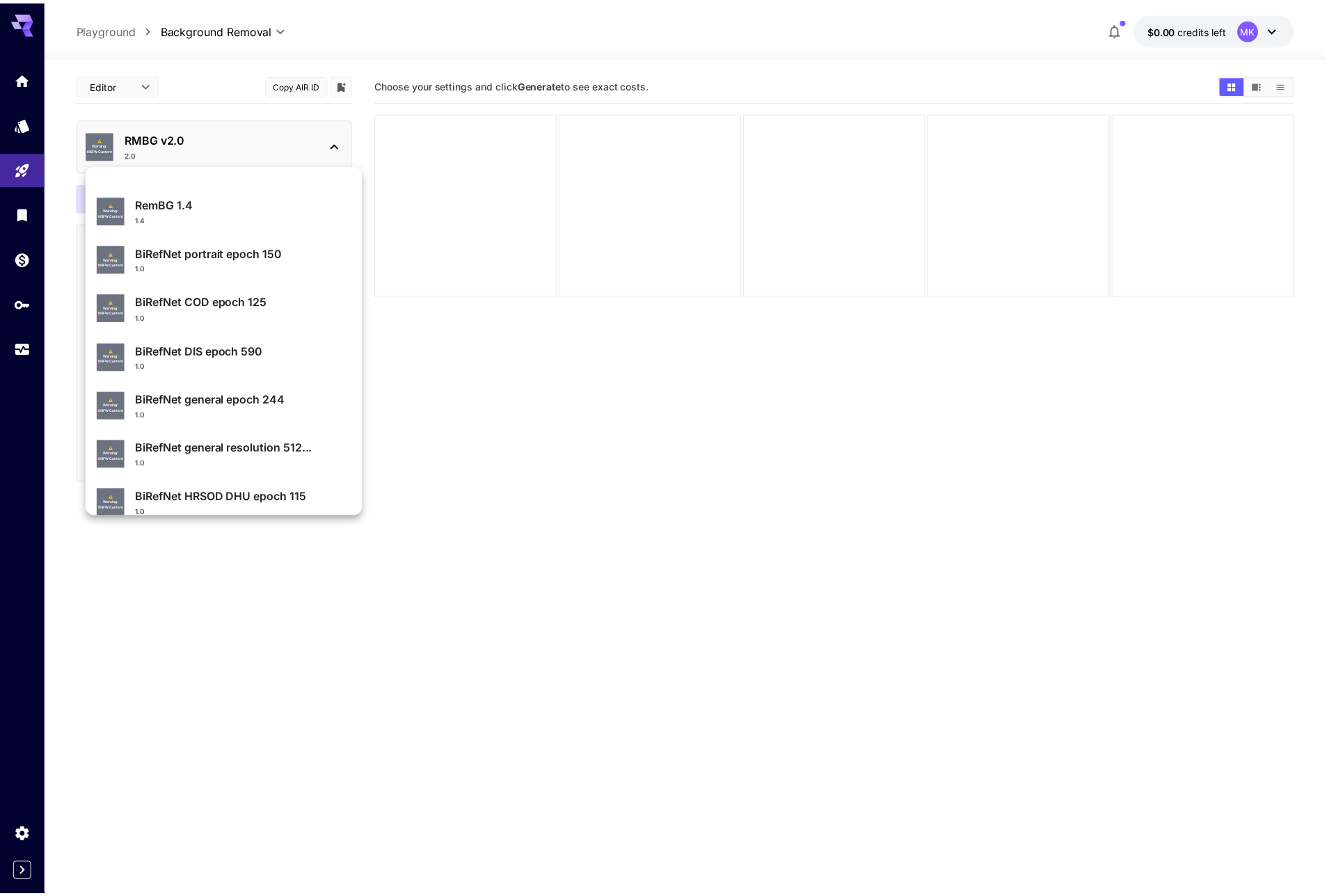
scroll to position [149, 0]
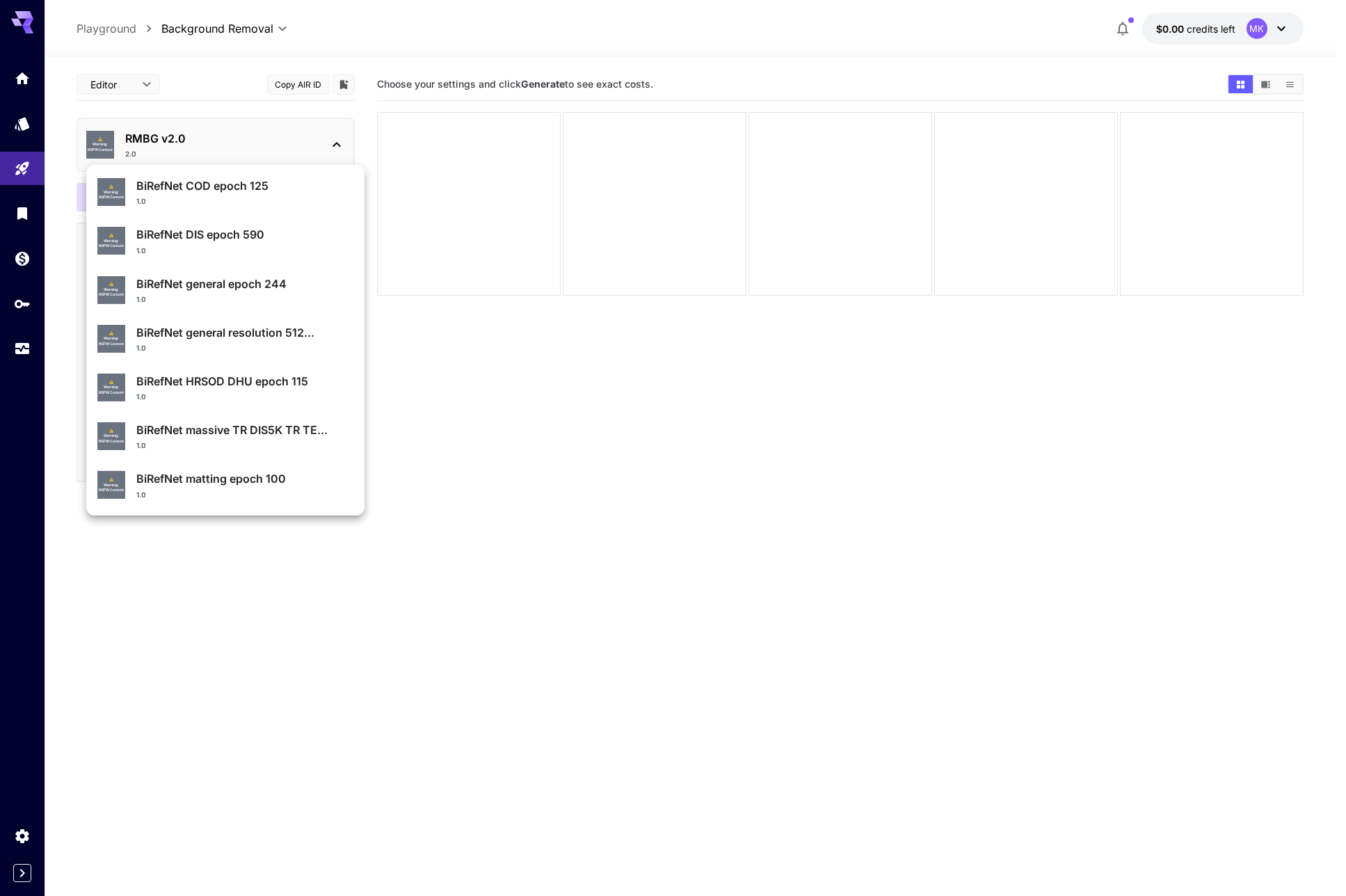
click at [62, 325] on div at bounding box center [673, 448] width 1346 height 896
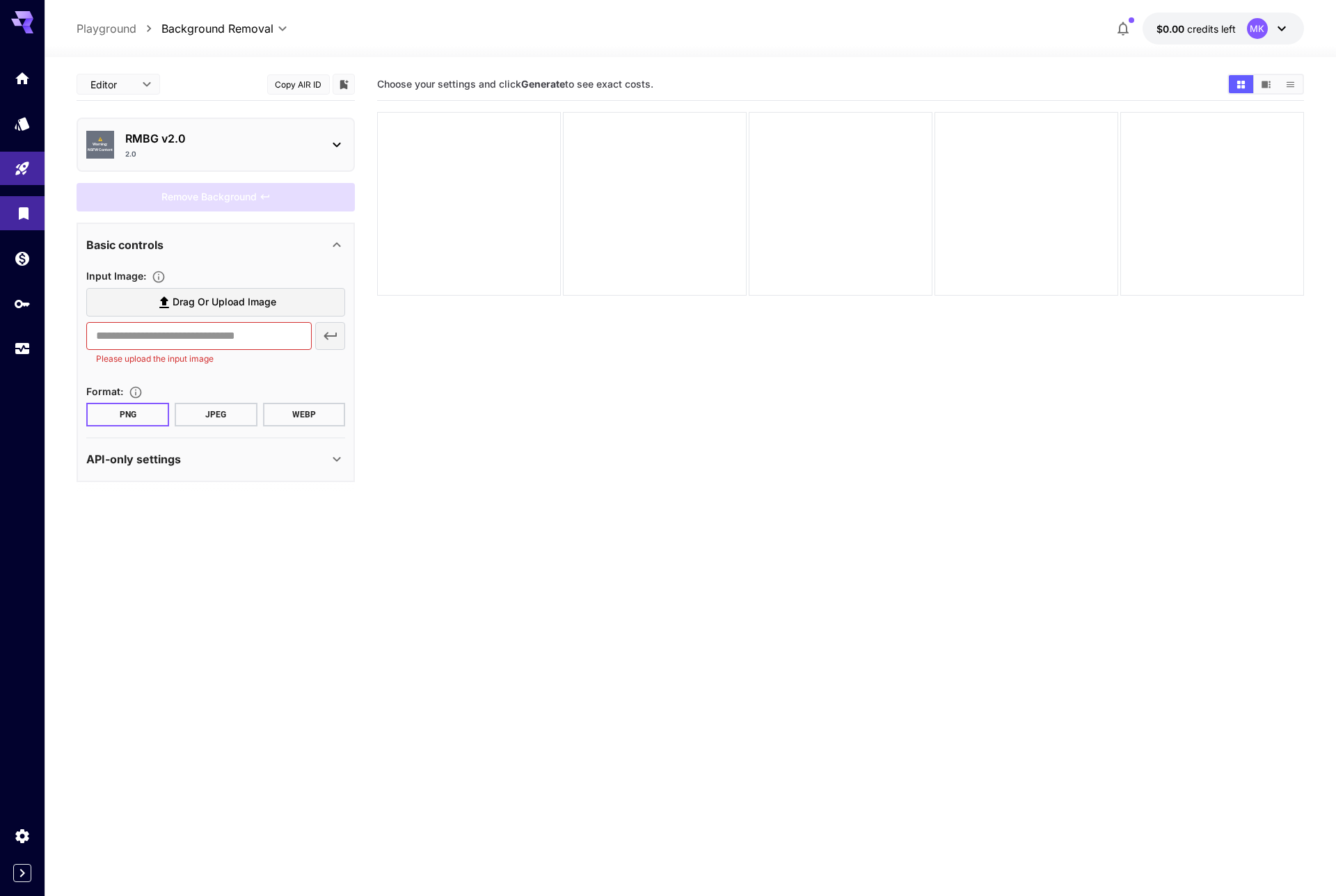
click at [23, 197] on link at bounding box center [22, 213] width 44 height 34
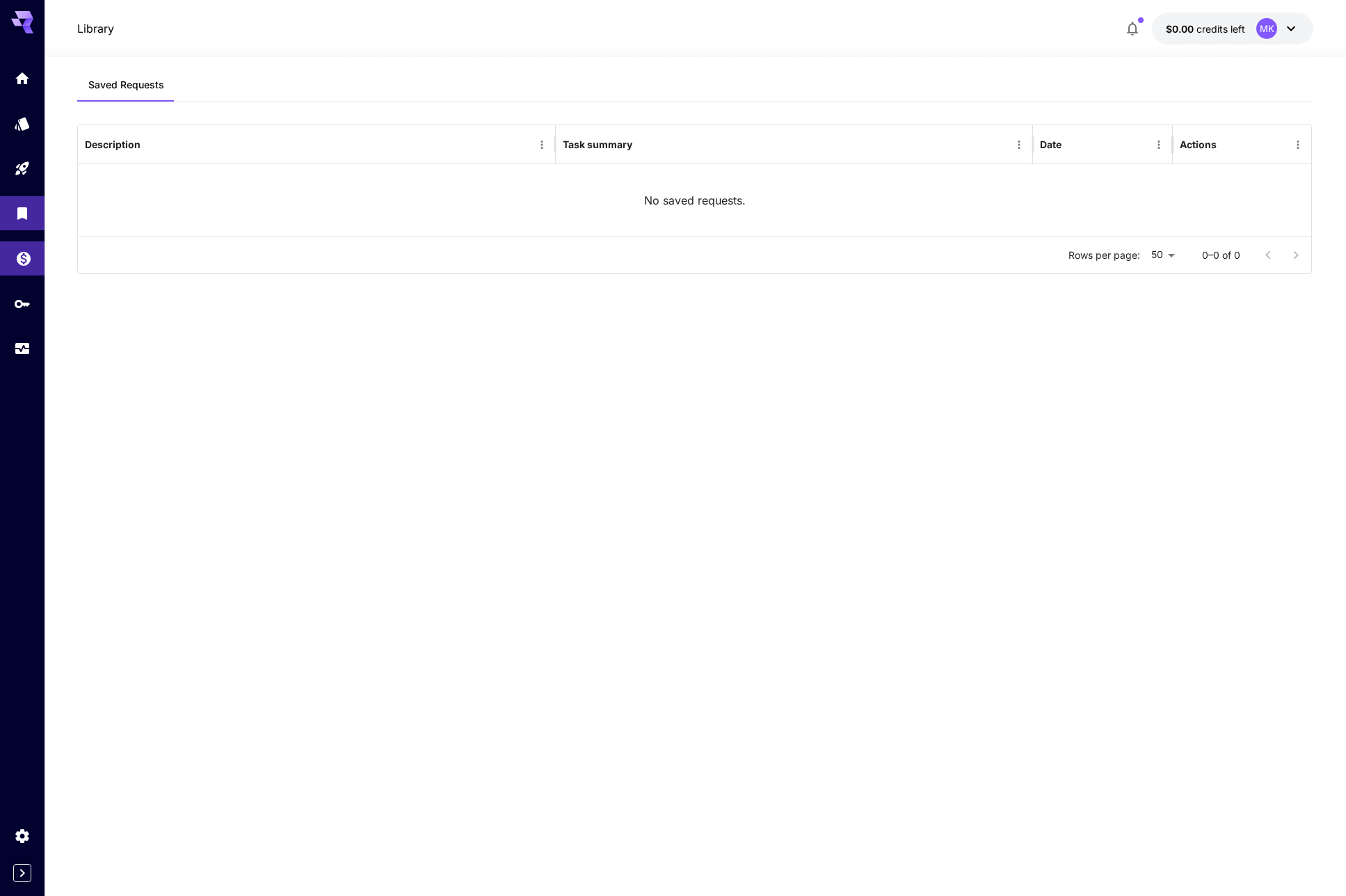
click at [21, 257] on icon "Wallet" at bounding box center [23, 254] width 17 height 17
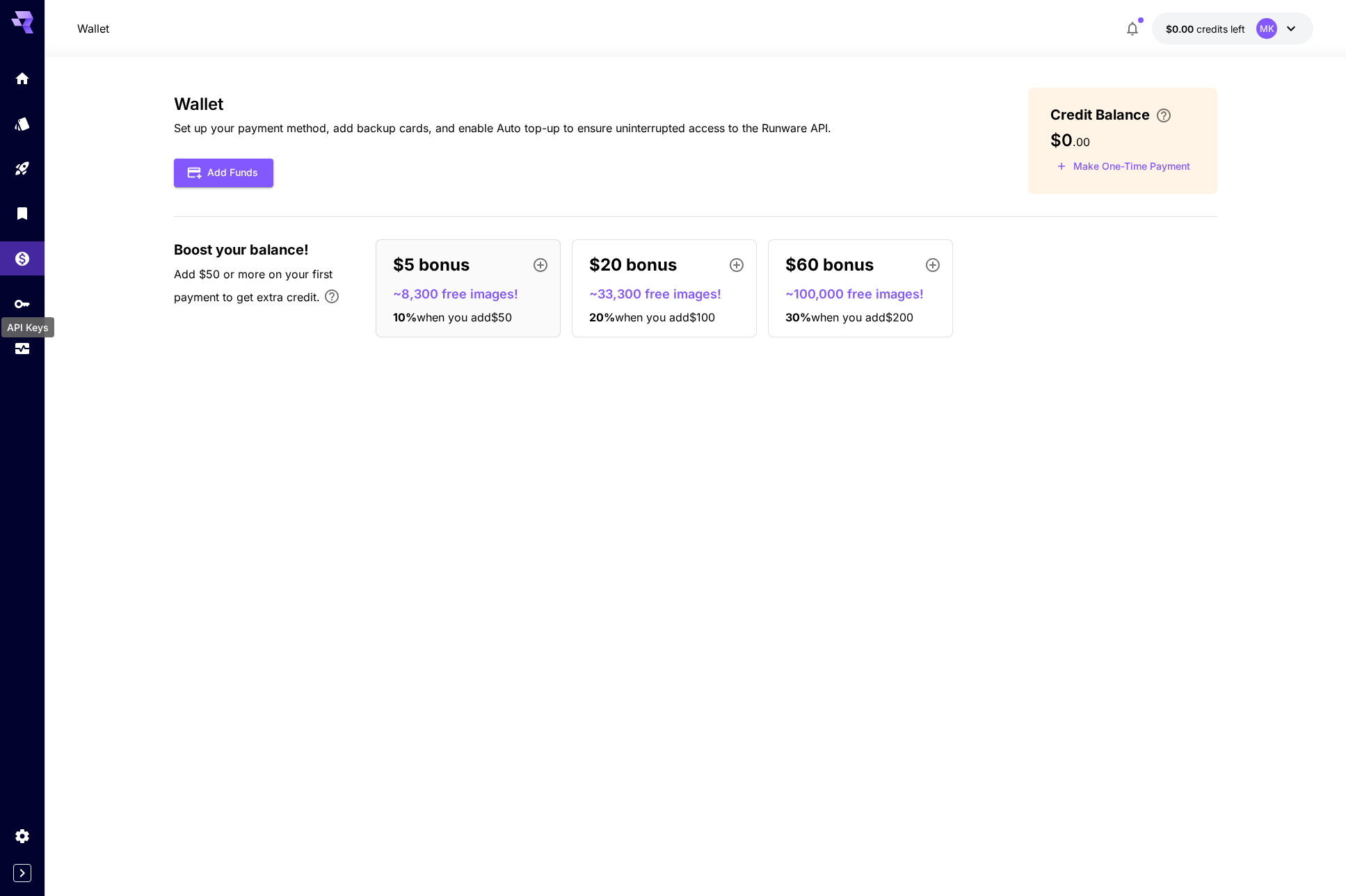
click at [24, 319] on div "API Keys" at bounding box center [28, 327] width 53 height 20
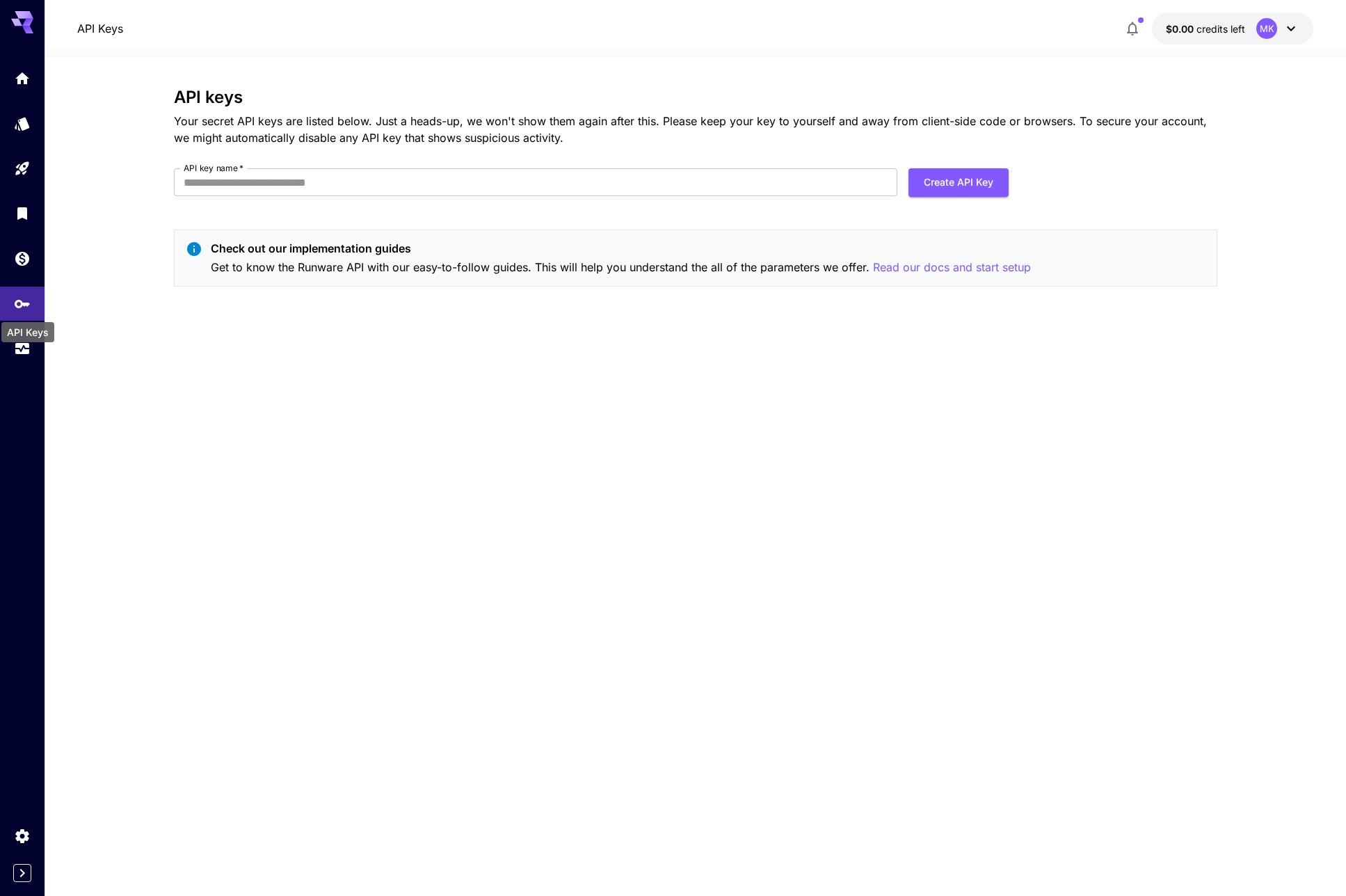
click at [23, 343] on div "API Keys" at bounding box center [27, 328] width 56 height 31
click at [27, 351] on icon "Usage" at bounding box center [23, 347] width 17 height 17
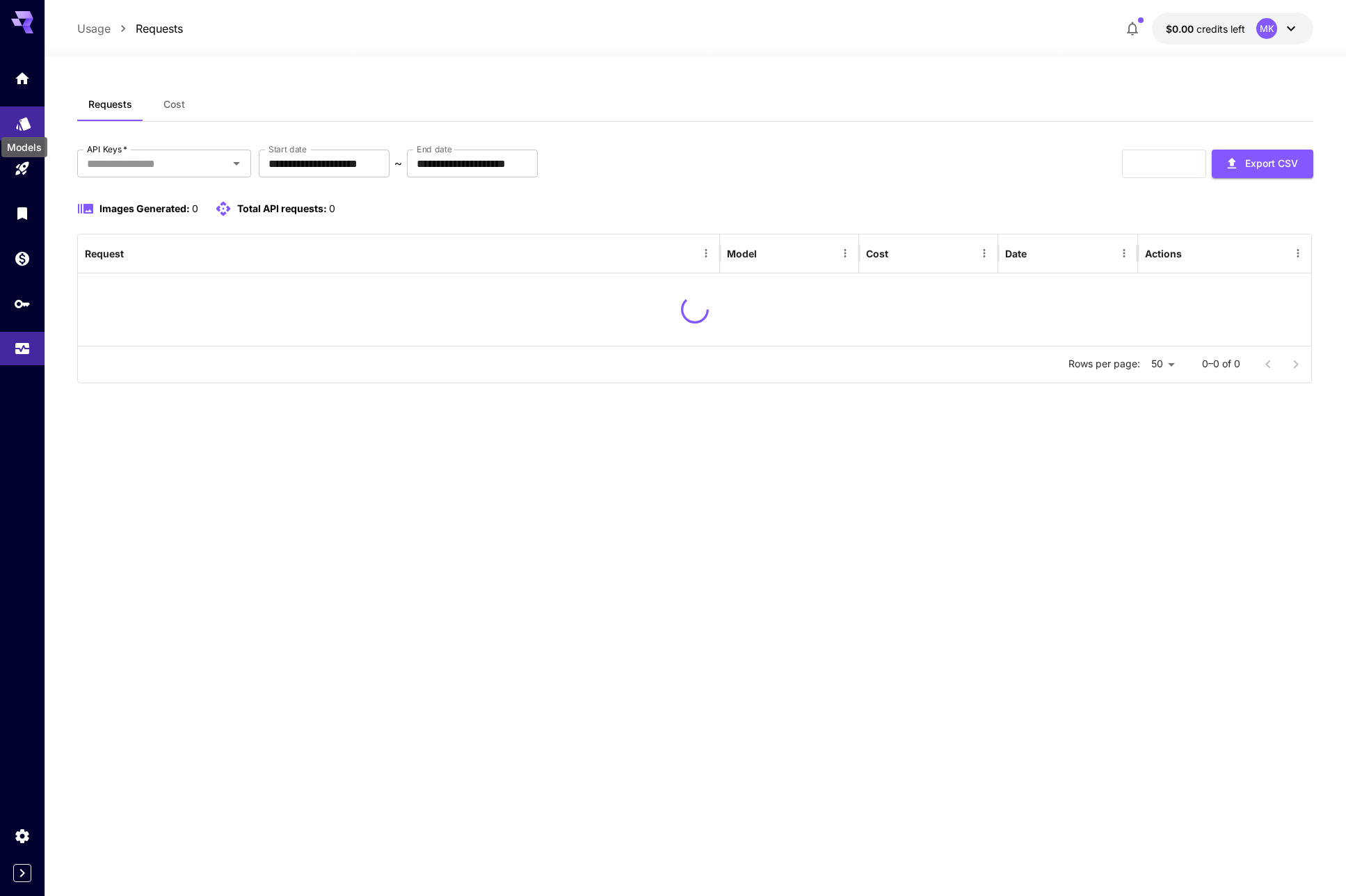
click at [19, 113] on icon "Models" at bounding box center [23, 120] width 17 height 17
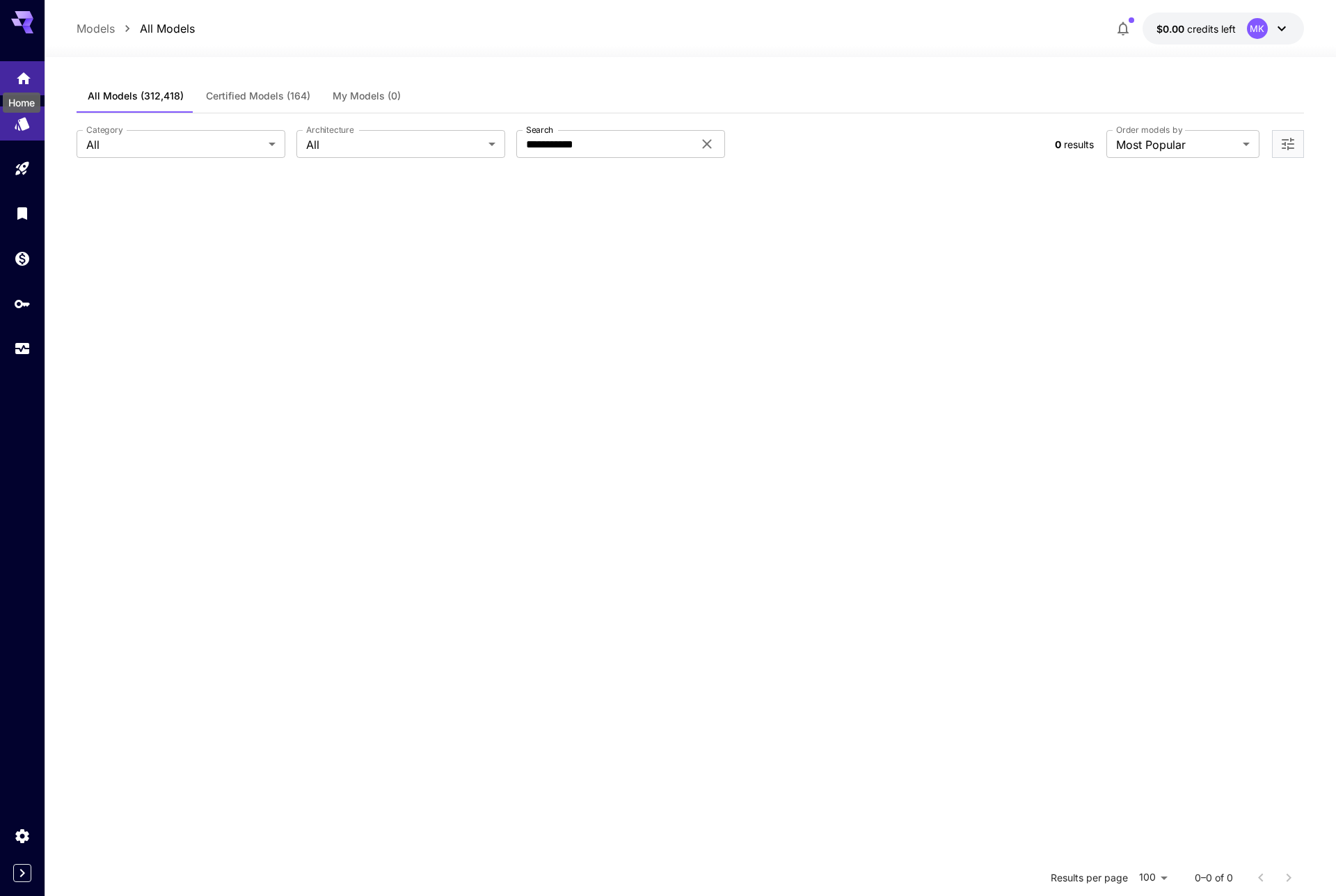
click at [27, 75] on icon "Home" at bounding box center [23, 74] width 14 height 12
